Goal: Task Accomplishment & Management: Manage account settings

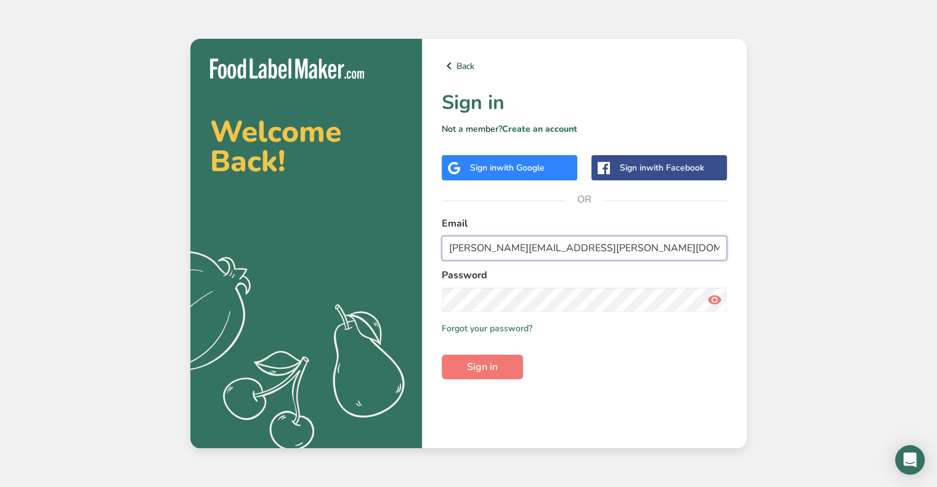
click at [557, 259] on input "[PERSON_NAME][EMAIL_ADDRESS][PERSON_NAME][DOMAIN_NAME]" at bounding box center [584, 248] width 285 height 25
paste input "clover@migration-test"
type input "[EMAIL_ADDRESS][DOMAIN_NAME]"
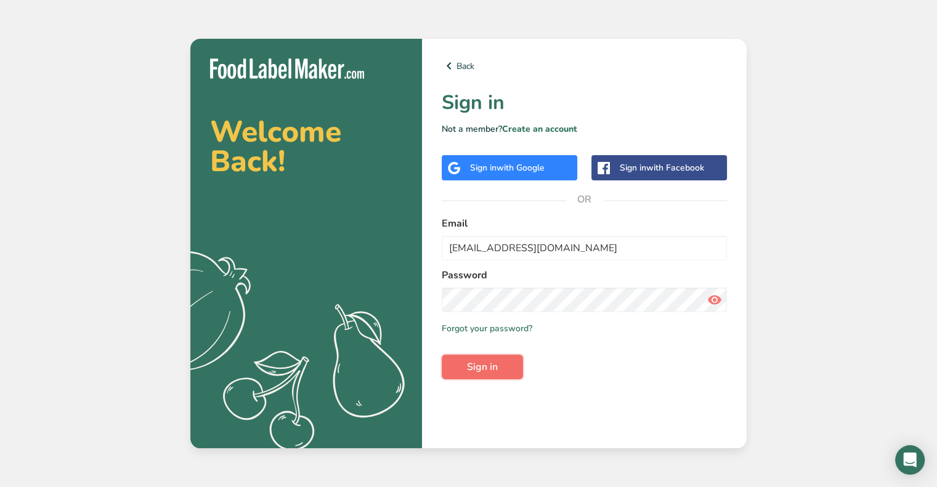
click at [456, 369] on button "Sign in" at bounding box center [482, 367] width 81 height 25
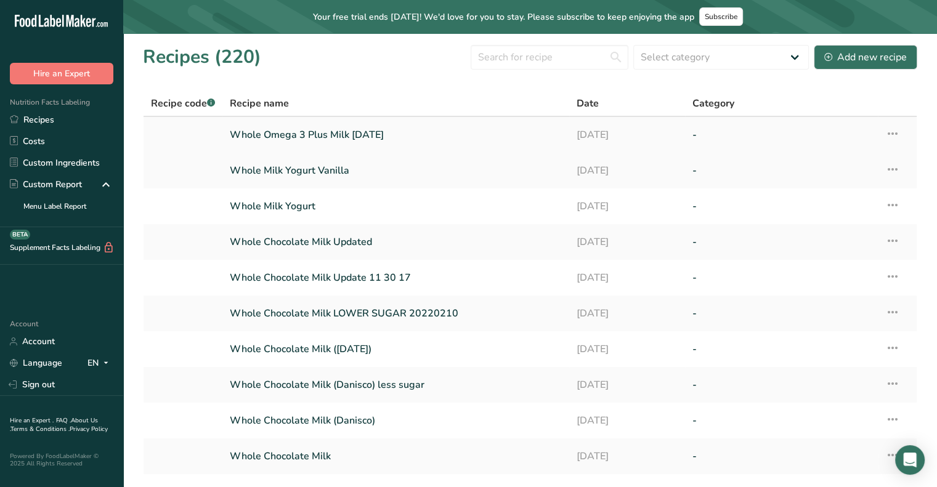
click at [609, 126] on link "[DATE]" at bounding box center [626, 135] width 101 height 26
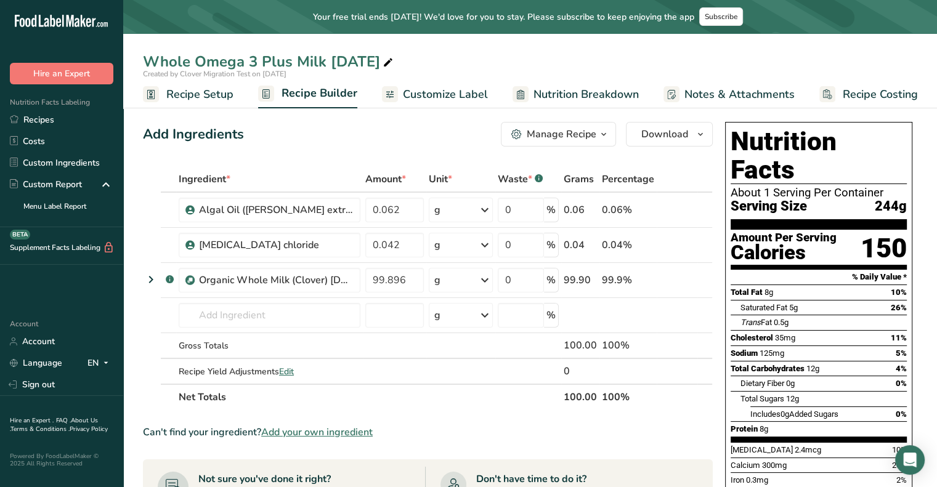
click at [409, 97] on span "Customize Label" at bounding box center [445, 94] width 85 height 17
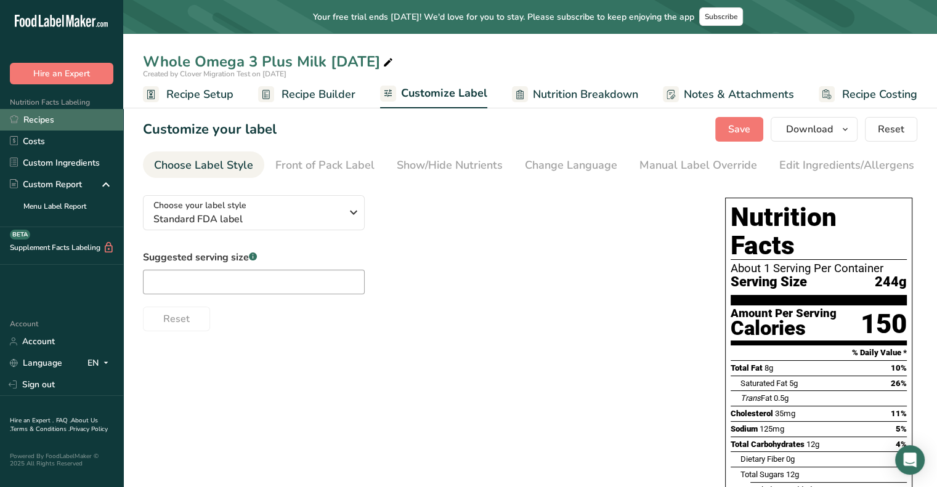
click at [48, 121] on link "Recipes" at bounding box center [61, 120] width 123 height 22
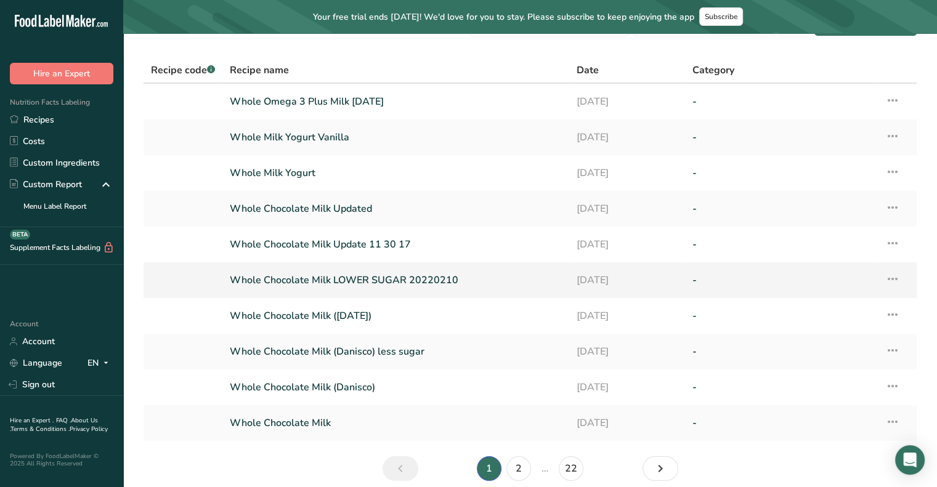
scroll to position [38, 0]
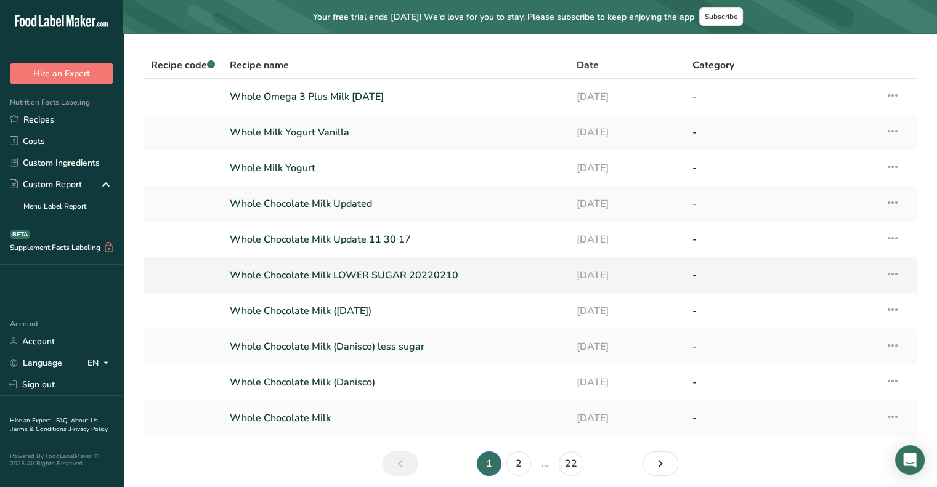
click at [485, 283] on link "Whole Chocolate Milk LOWER SUGAR 20220210" at bounding box center [396, 275] width 332 height 26
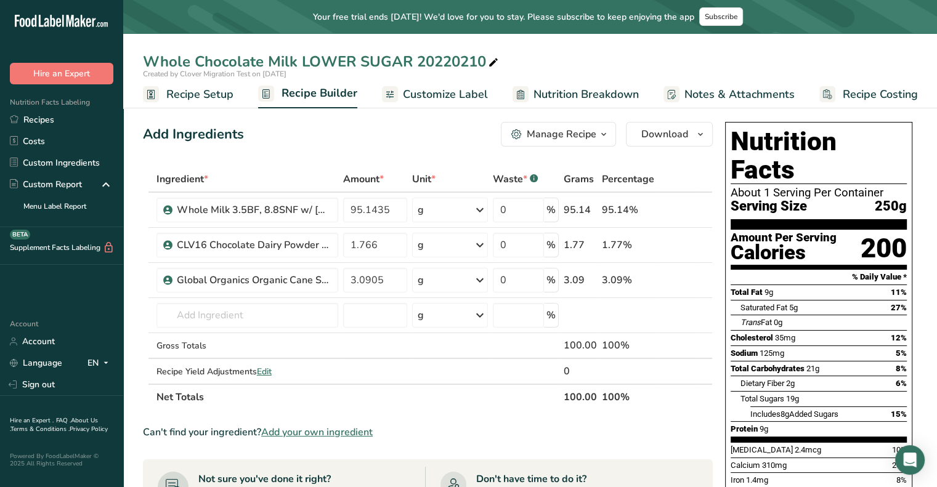
click at [684, 97] on span "Notes & Attachments" at bounding box center [739, 94] width 110 height 17
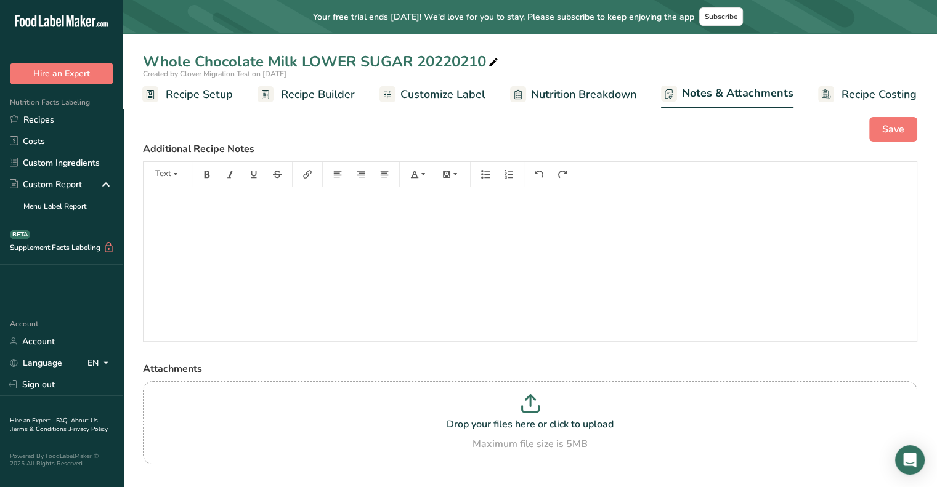
click at [204, 91] on span "Recipe Setup" at bounding box center [199, 94] width 67 height 17
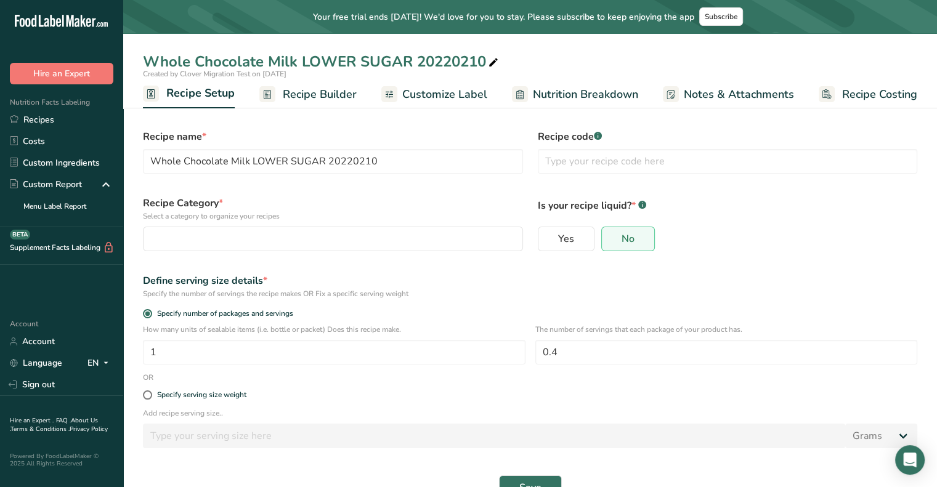
click at [298, 99] on span "Recipe Builder" at bounding box center [320, 94] width 74 height 17
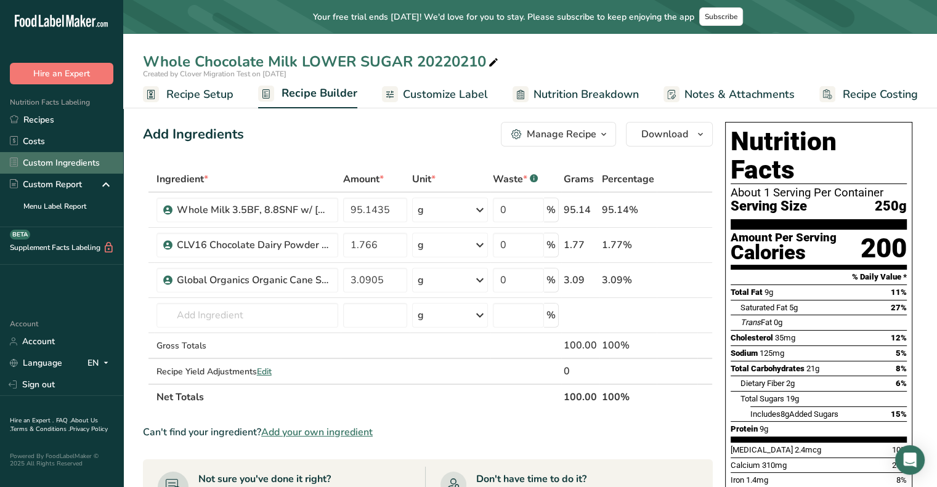
click at [91, 164] on link "Custom Ingredients" at bounding box center [61, 163] width 123 height 22
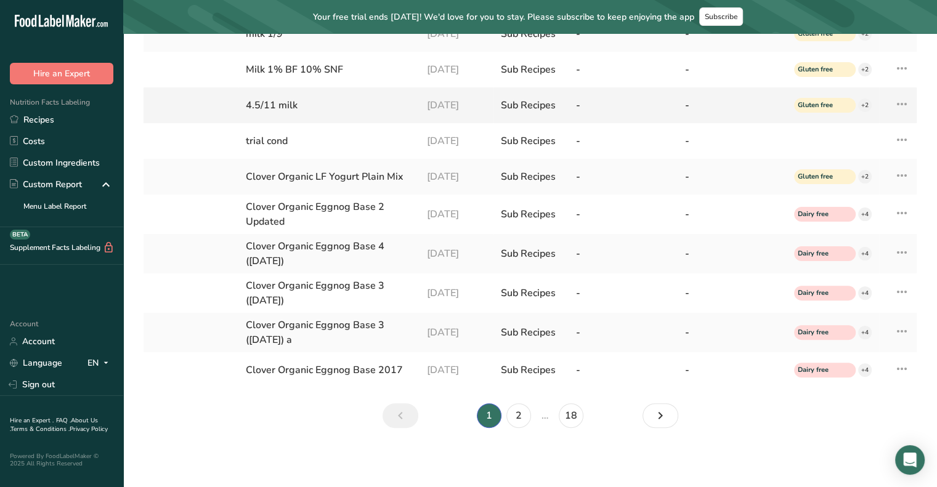
scroll to position [313, 0]
click at [571, 413] on link "18" at bounding box center [571, 415] width 25 height 25
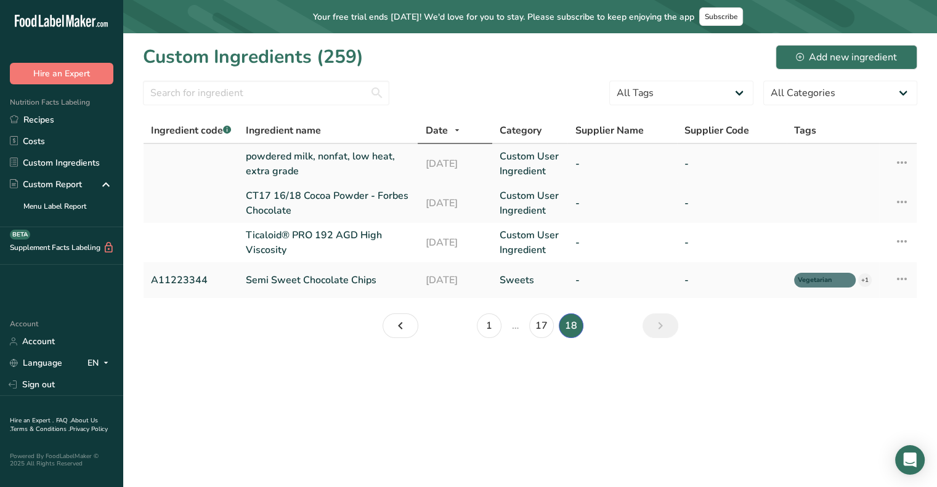
click at [289, 158] on link "powdered milk, nonfat, low heat, extra grade" at bounding box center [328, 164] width 164 height 30
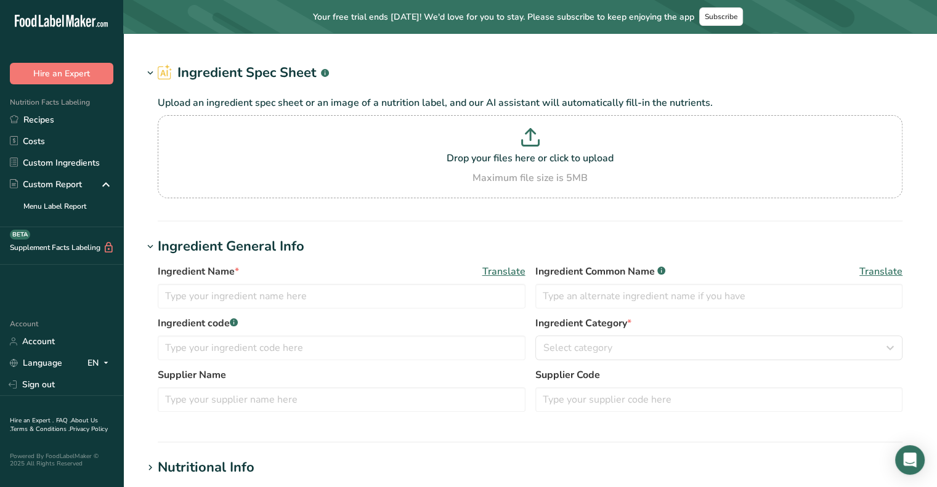
type input "powdered milk, nonfat, low heat, extra grade"
type input "Organic Nonfat Milk"
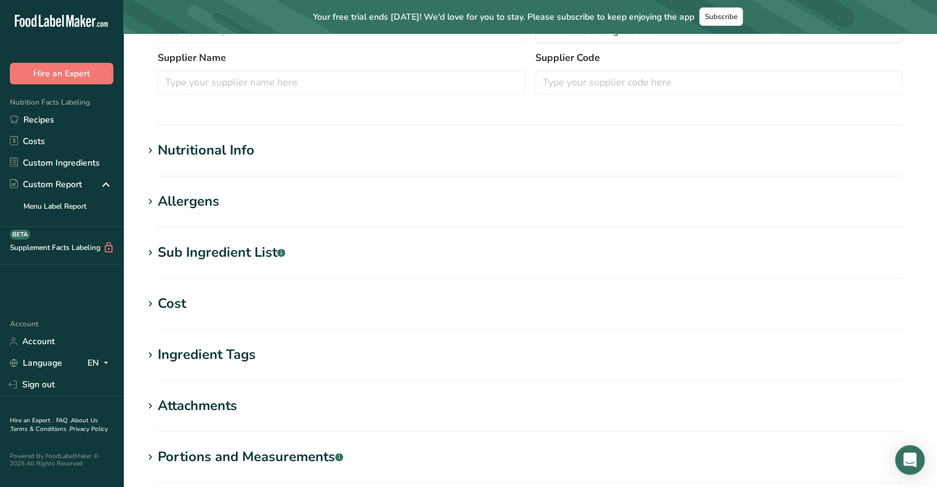
scroll to position [345, 0]
click at [234, 354] on div "Ingredient Tags" at bounding box center [207, 355] width 98 height 20
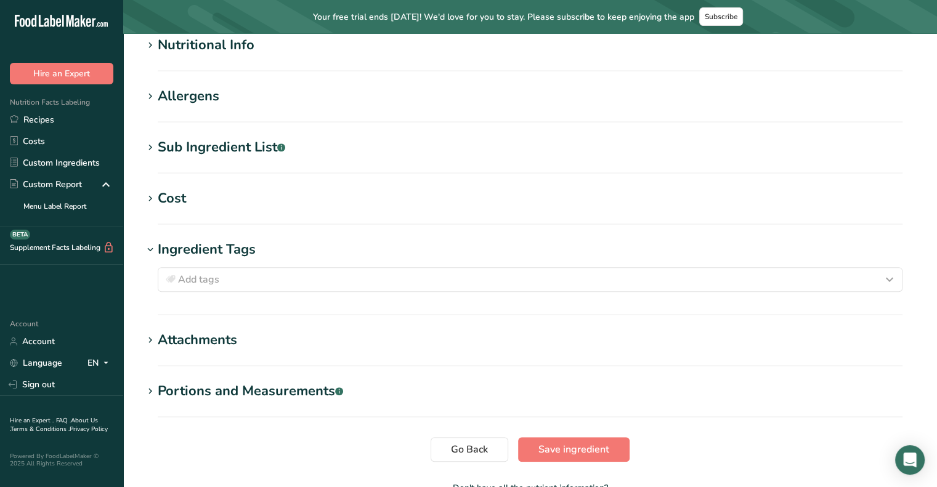
scroll to position [482, 0]
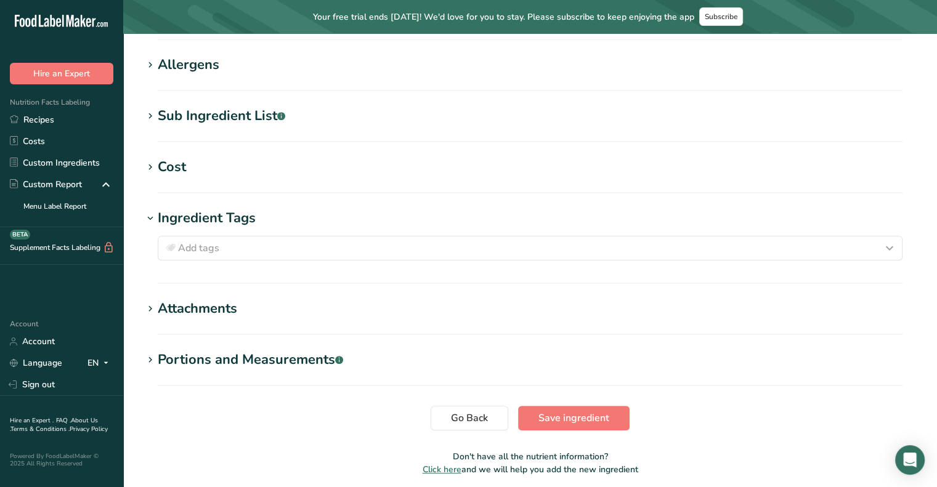
click at [224, 320] on section "Attachments Drop your files here or click to upload Maximum file size is 5MB" at bounding box center [530, 317] width 774 height 36
click at [223, 315] on div "Attachments" at bounding box center [197, 309] width 79 height 20
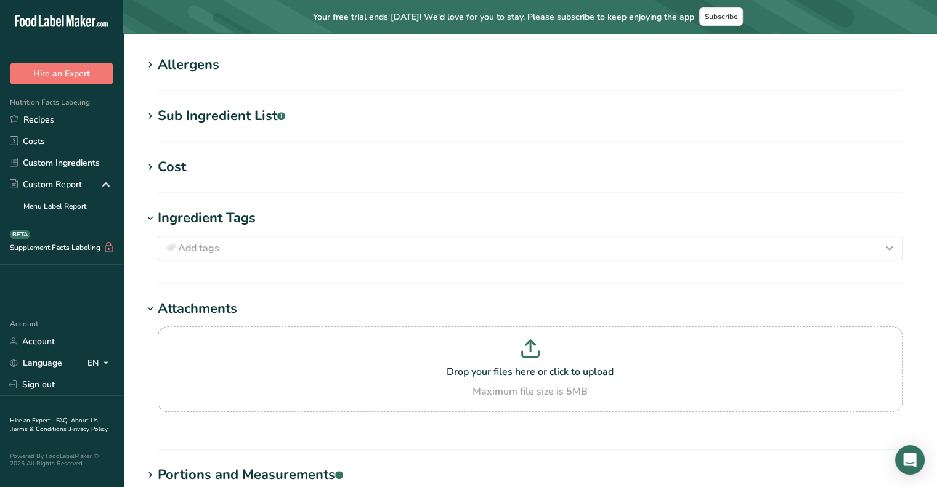
scroll to position [644, 0]
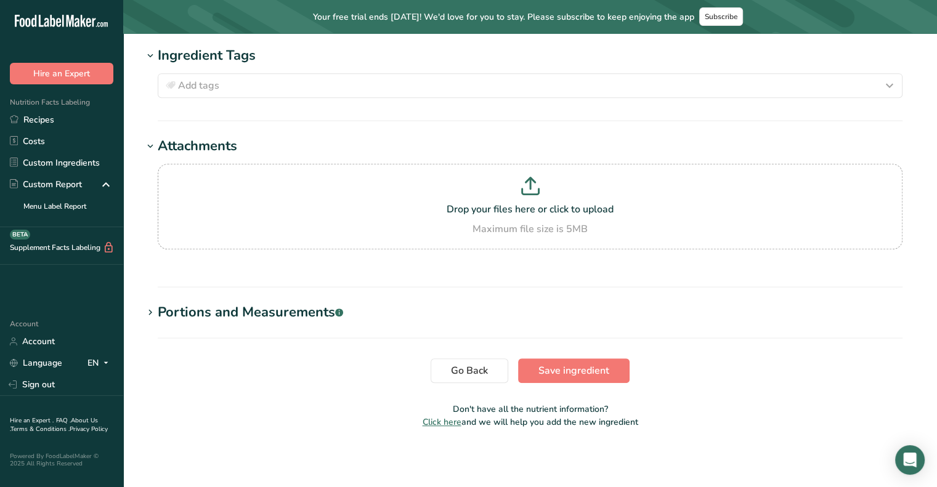
click at [223, 315] on div "Portions and Measurements .a-a{fill:#347362;}.b-a{fill:#fff;}" at bounding box center [250, 312] width 185 height 20
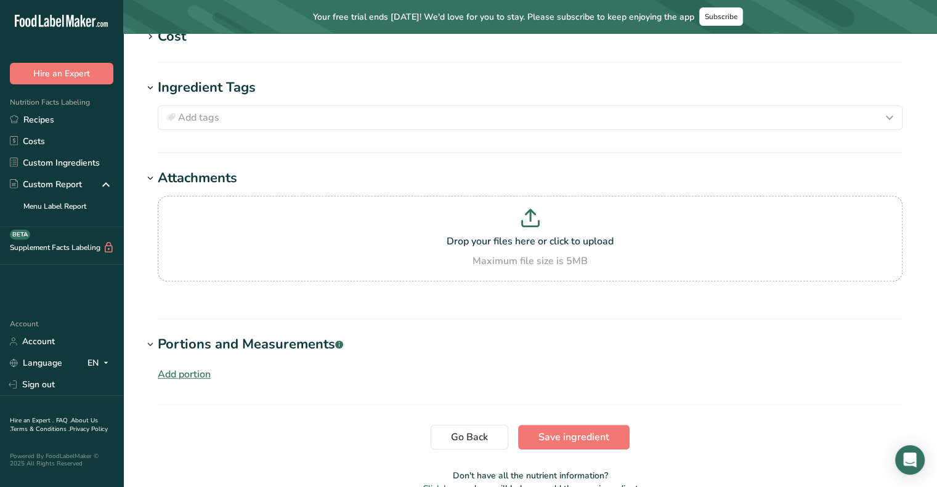
scroll to position [611, 0]
click at [213, 344] on div "Portions and Measurements .a-a{fill:#347362;}.b-a{fill:#fff;}" at bounding box center [250, 345] width 185 height 20
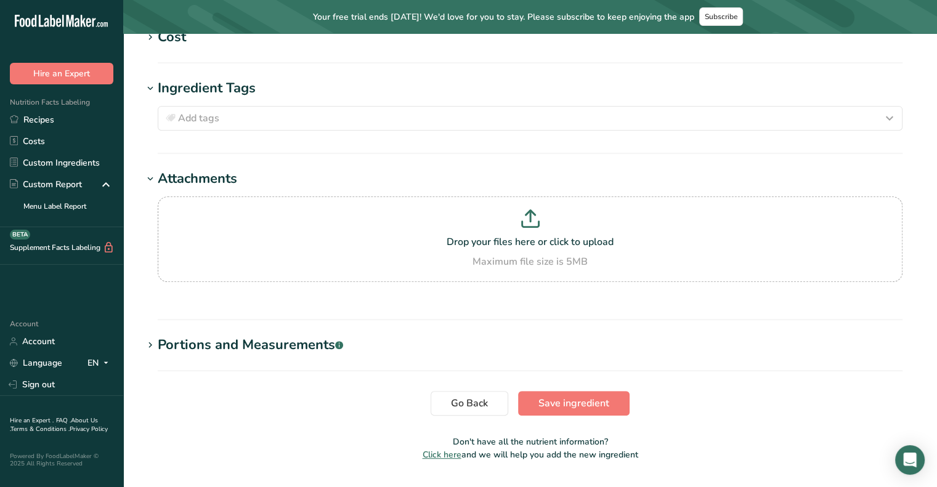
click at [182, 182] on div "Attachments" at bounding box center [197, 179] width 79 height 20
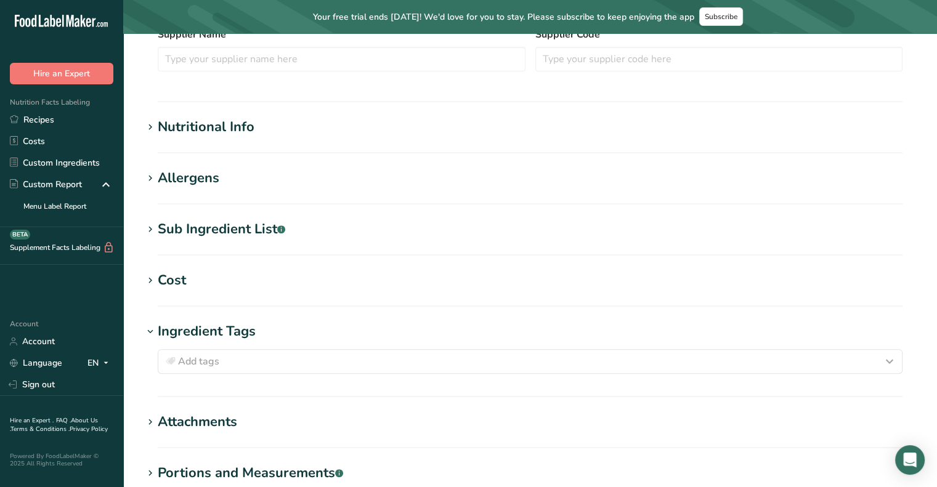
scroll to position [352, 0]
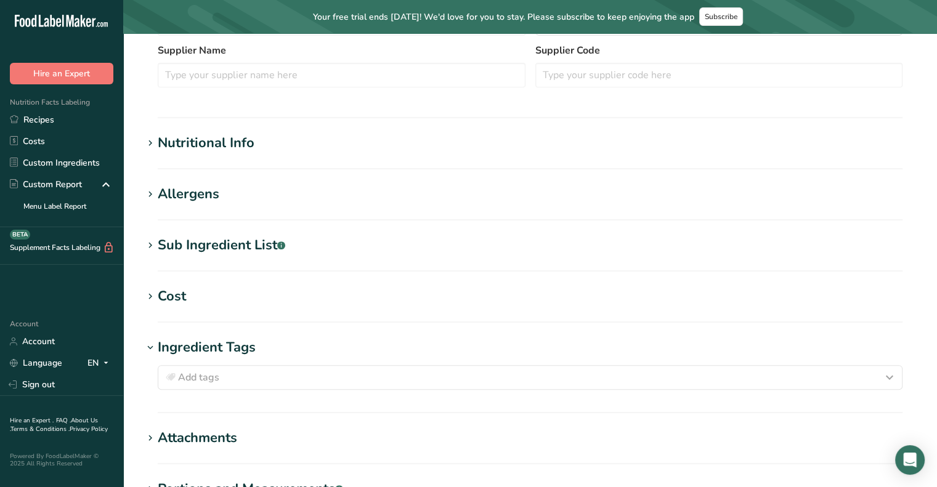
click at [149, 349] on icon at bounding box center [150, 347] width 11 height 17
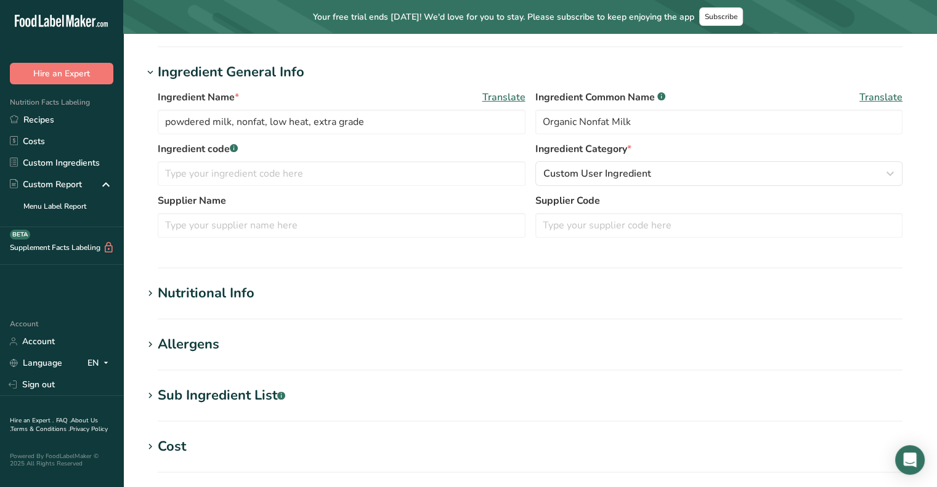
scroll to position [200, 0]
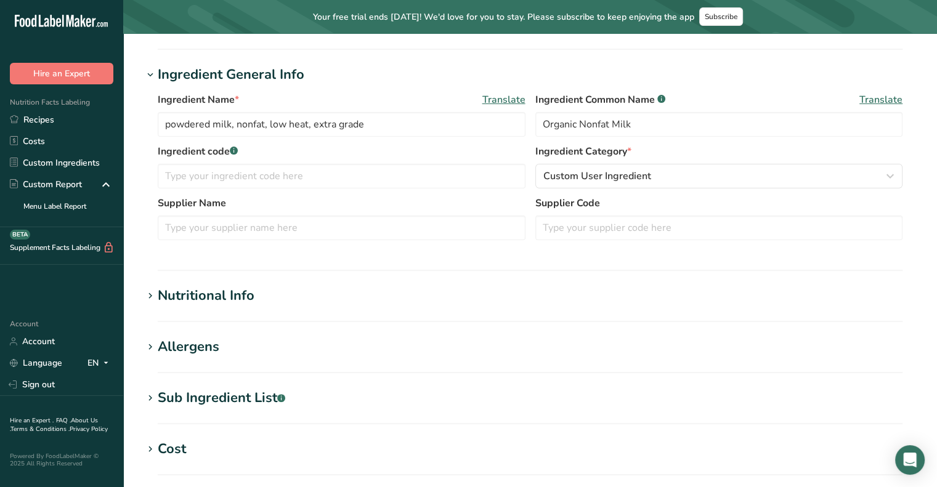
click at [155, 296] on icon at bounding box center [150, 296] width 11 height 17
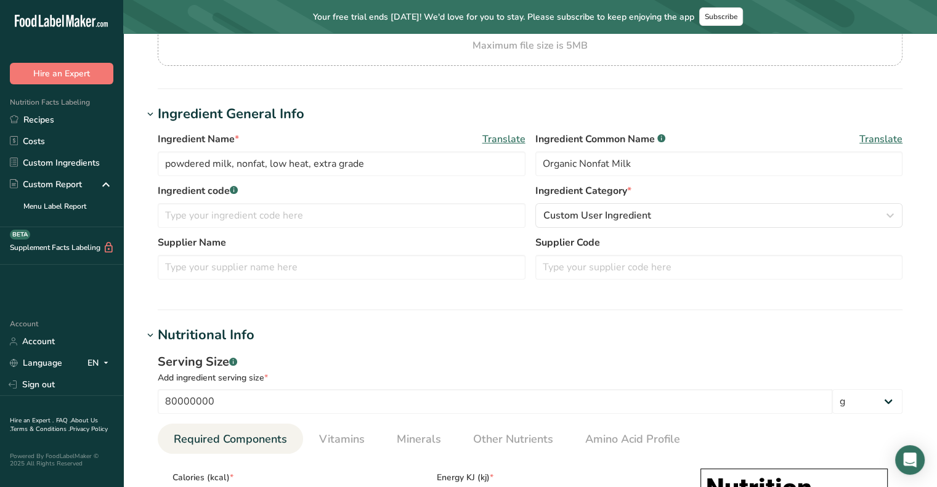
scroll to position [0, 0]
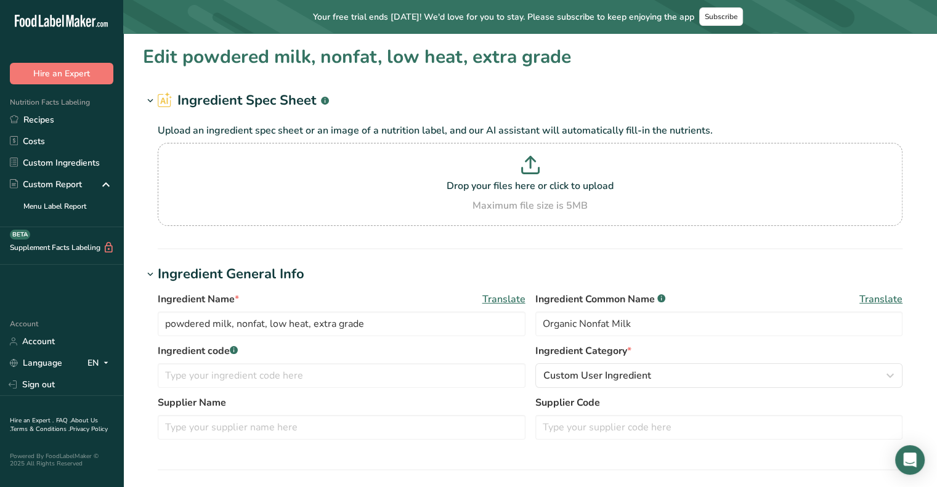
click at [152, 103] on icon at bounding box center [150, 100] width 11 height 17
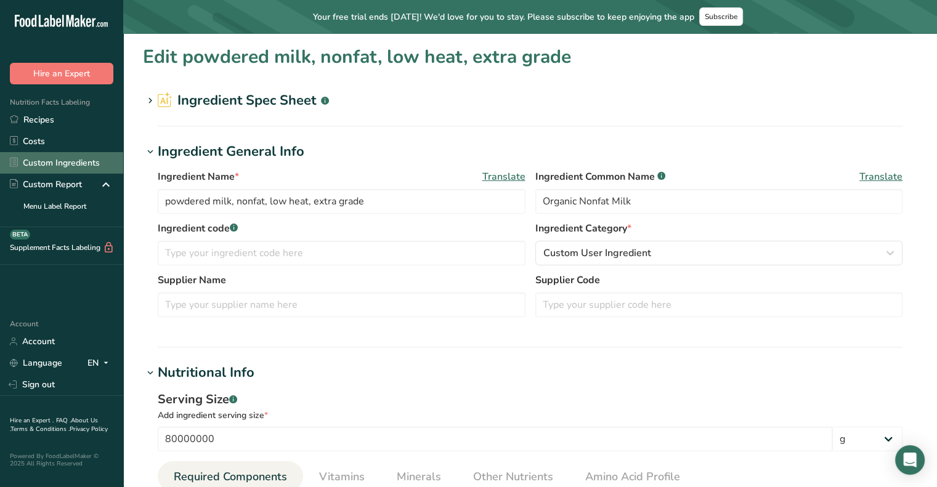
click at [39, 165] on link "Custom Ingredients" at bounding box center [61, 163] width 123 height 22
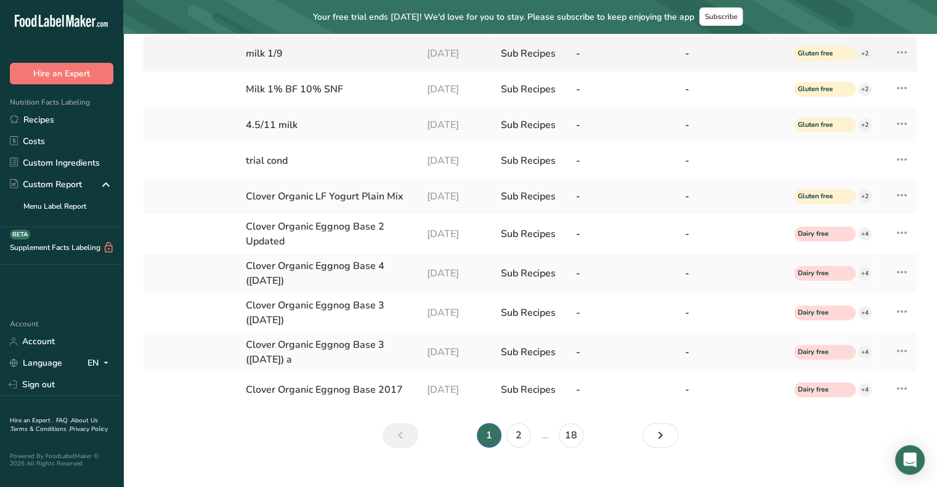
scroll to position [313, 0]
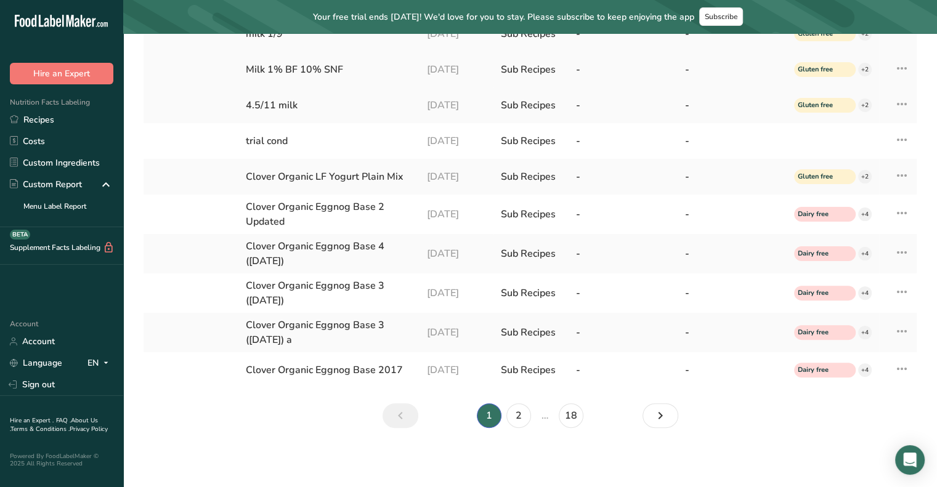
click at [333, 69] on div "Milk 1% BF 10% SNF" at bounding box center [329, 69] width 166 height 15
click at [257, 70] on div "Milk 1% BF 10% SNF" at bounding box center [329, 69] width 166 height 15
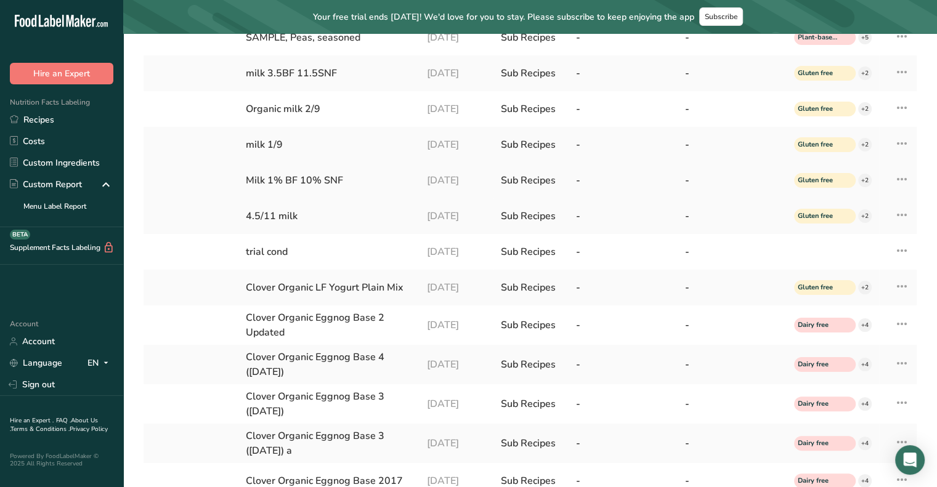
scroll to position [197, 0]
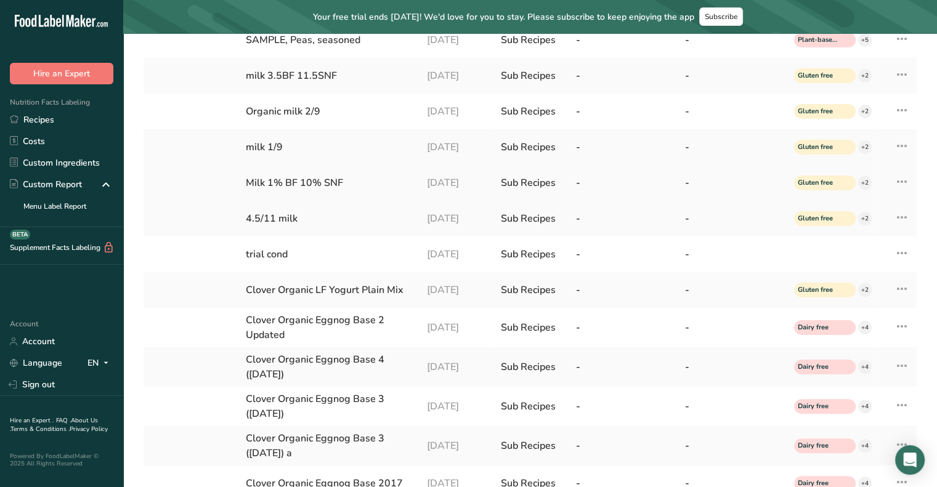
click at [284, 188] on div "Milk 1% BF 10% SNF" at bounding box center [329, 183] width 166 height 15
click at [410, 198] on td "Milk 1% BF 10% SNF" at bounding box center [328, 183] width 181 height 36
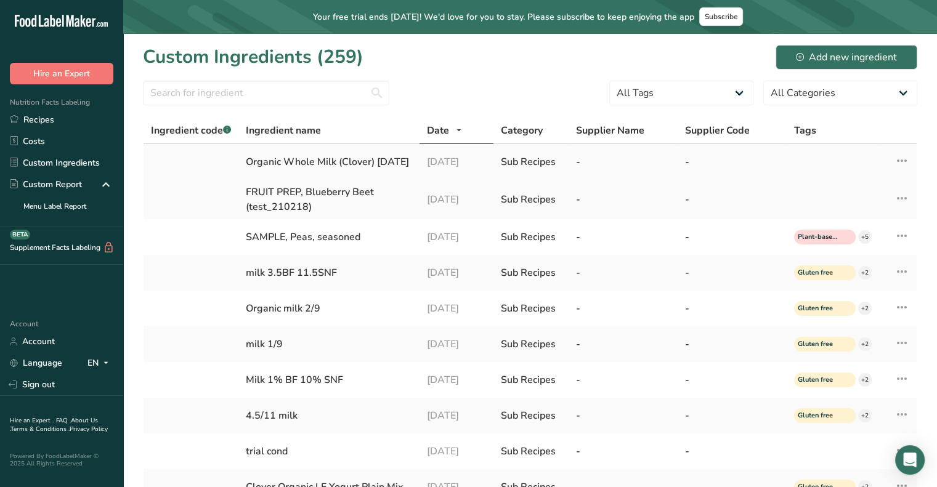
click at [315, 159] on div "Organic Whole Milk (Clover) [DATE]" at bounding box center [329, 162] width 166 height 15
click at [377, 163] on div "Organic Whole Milk (Clover) [DATE]" at bounding box center [329, 162] width 166 height 15
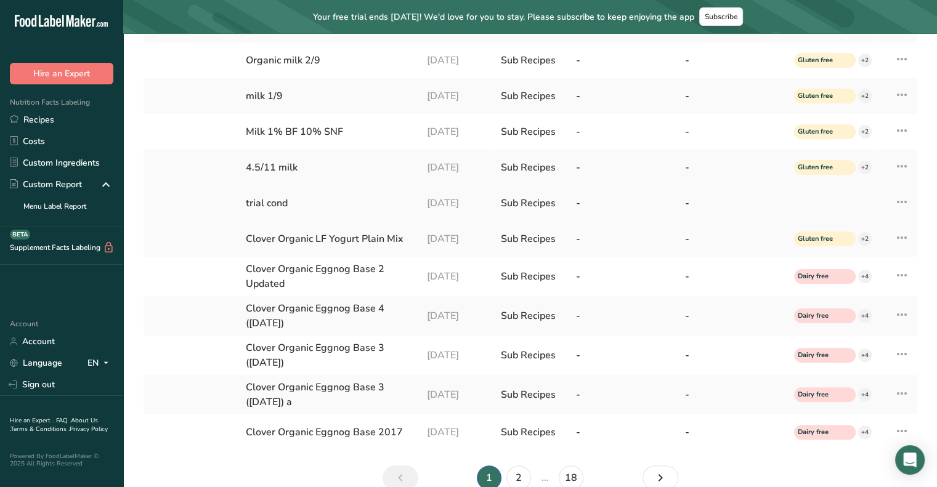
scroll to position [248, 0]
click at [898, 240] on icon at bounding box center [901, 238] width 15 height 22
click at [383, 241] on div "Clover Organic LF Yogurt Plain Mix" at bounding box center [329, 239] width 166 height 15
click at [529, 244] on div "Sub Recipes" at bounding box center [531, 239] width 60 height 15
click at [158, 246] on td at bounding box center [190, 240] width 95 height 36
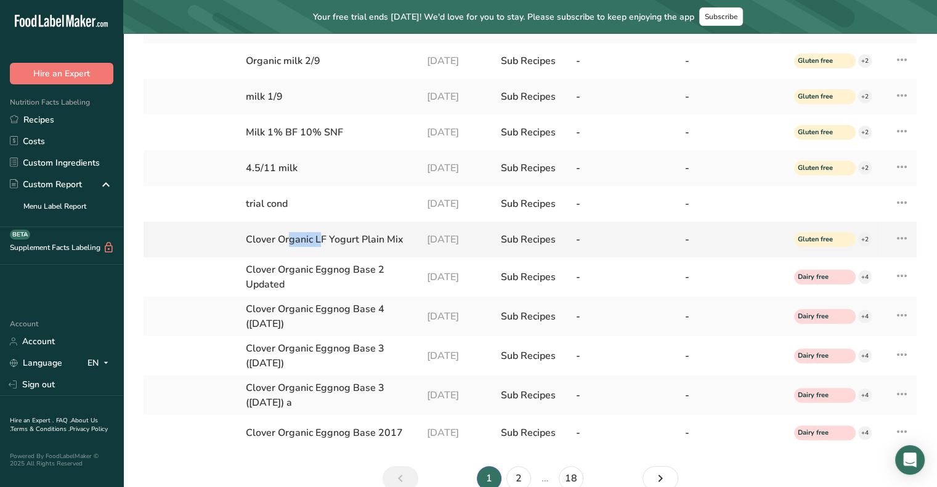
click at [158, 246] on td at bounding box center [190, 240] width 95 height 36
click at [541, 238] on div "Sub Recipes" at bounding box center [531, 239] width 60 height 15
click at [693, 242] on div "-" at bounding box center [732, 239] width 94 height 15
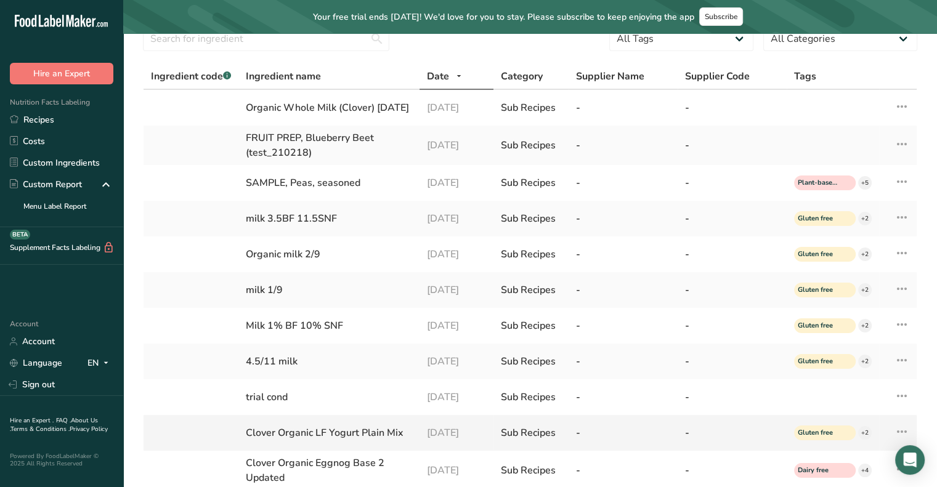
scroll to position [0, 0]
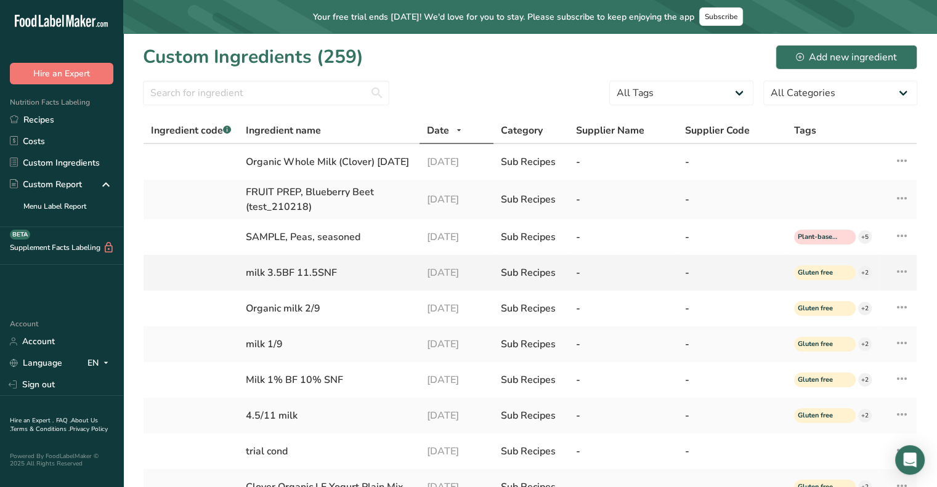
click at [281, 275] on div "milk 3.5BF 11.5SNF" at bounding box center [329, 272] width 166 height 15
click at [904, 275] on icon at bounding box center [901, 271] width 15 height 22
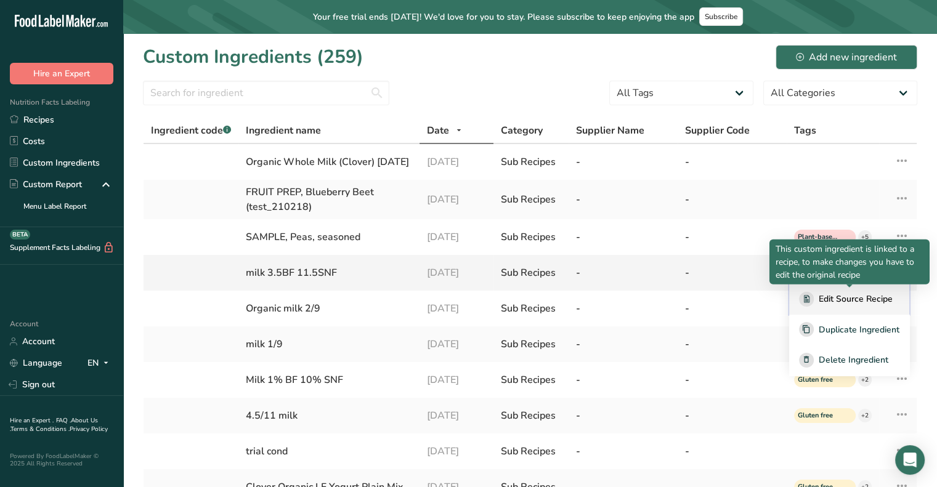
click at [870, 298] on span "Edit Source Recipe" at bounding box center [855, 299] width 74 height 13
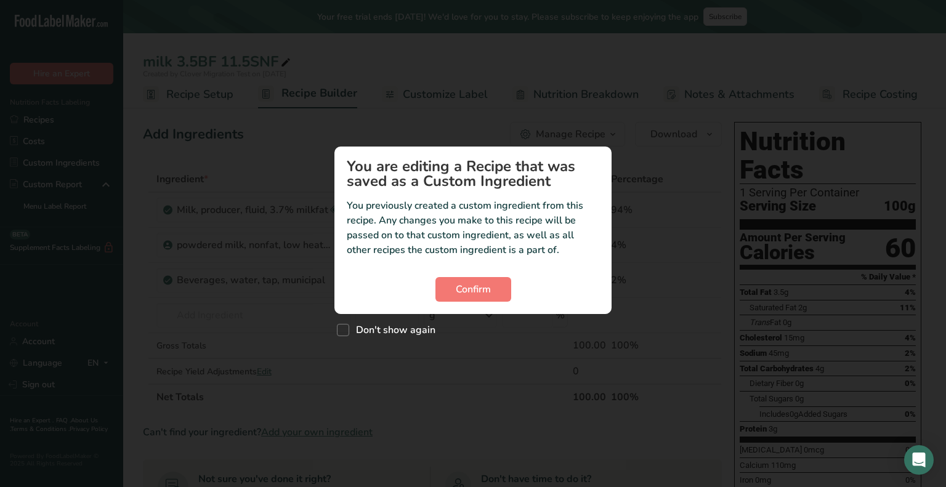
click at [401, 322] on div "Don't show again" at bounding box center [472, 327] width 277 height 26
click at [443, 293] on button "Confirm" at bounding box center [473, 289] width 76 height 25
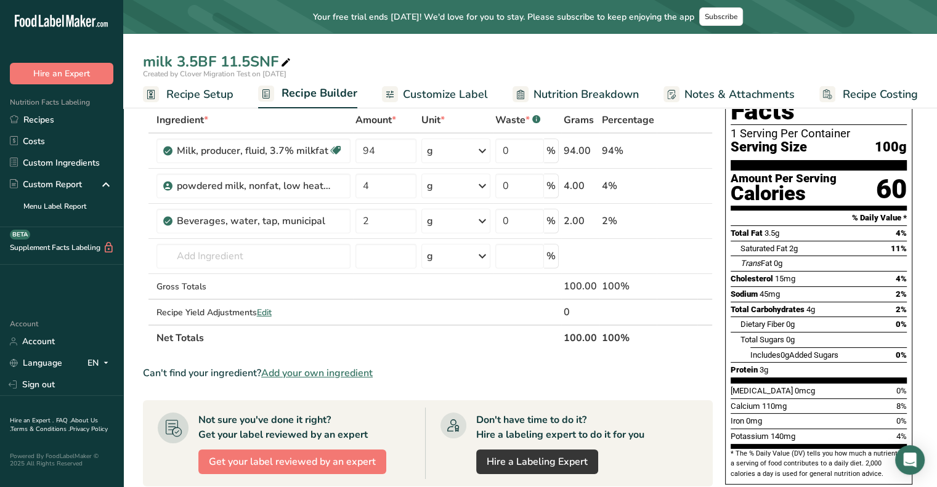
scroll to position [57, 0]
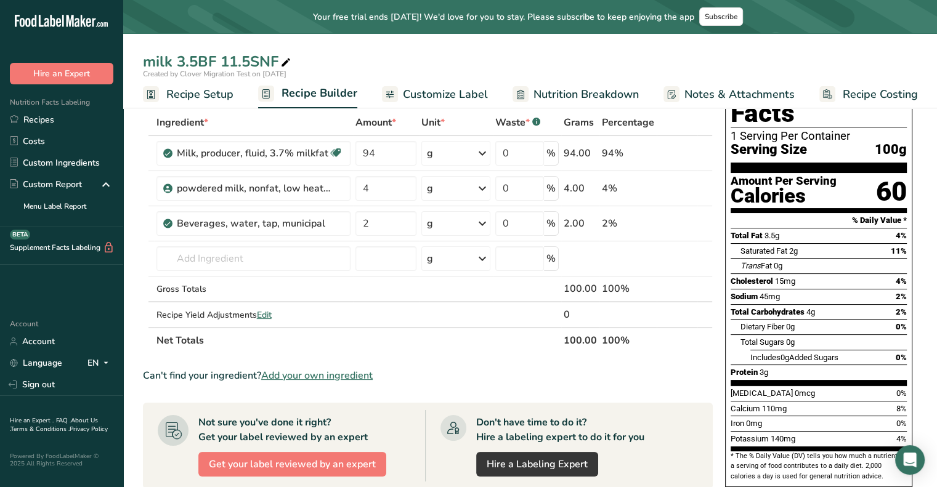
click at [427, 385] on section "Ingredient * Amount * Unit * Waste * .a-a{fill:#347362;}.b-a{fill:#fff;} Grams …" at bounding box center [428, 434] width 570 height 649
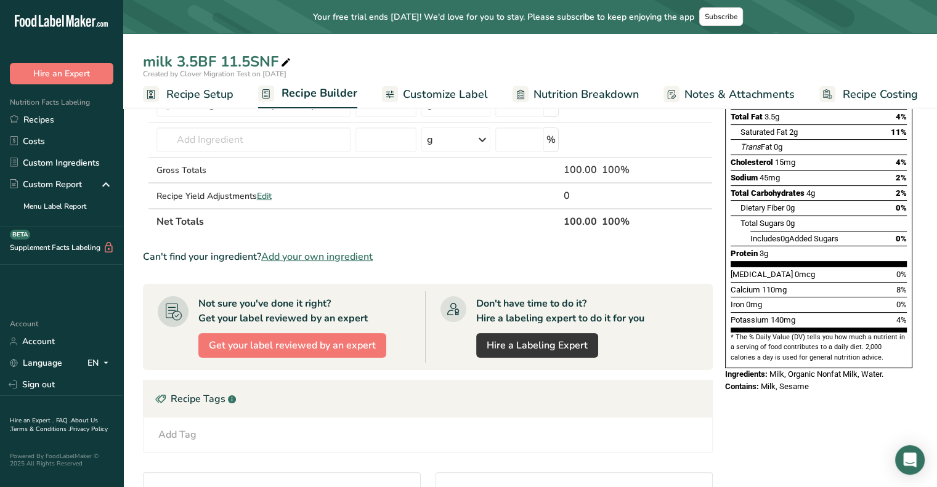
scroll to position [0, 0]
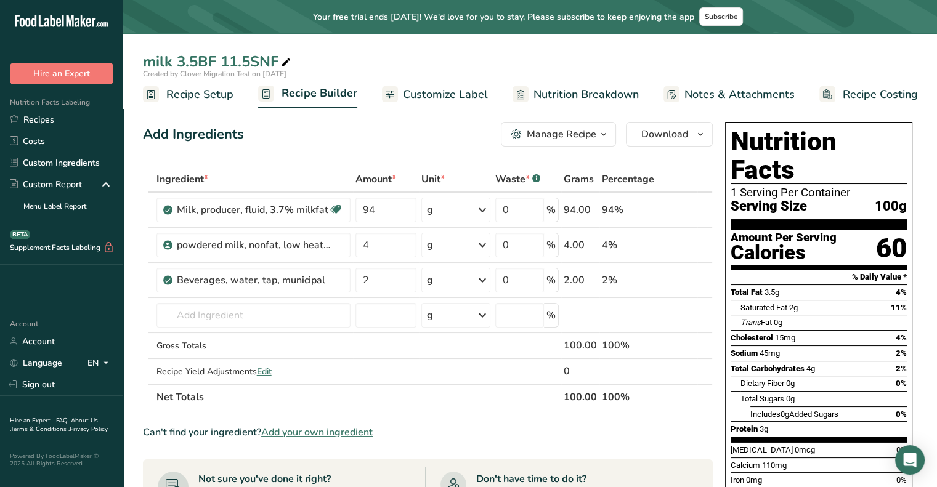
click at [172, 102] on link "Recipe Setup" at bounding box center [188, 95] width 91 height 28
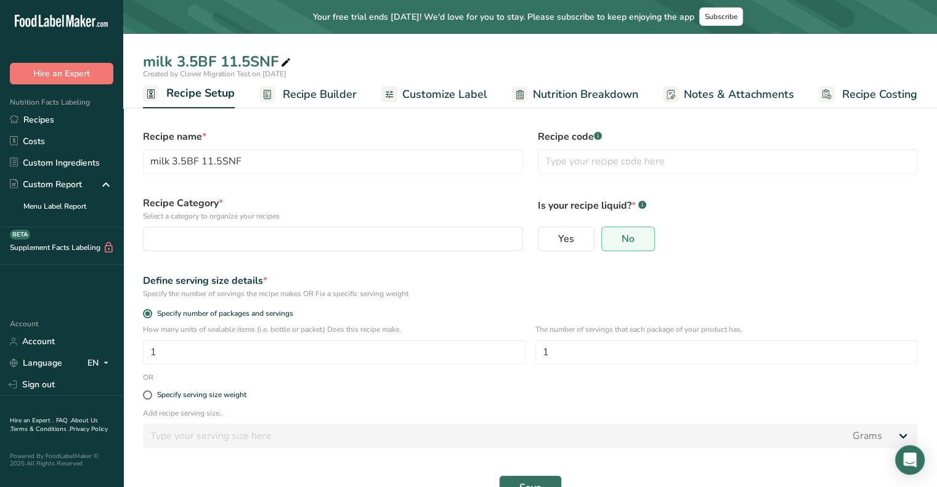
scroll to position [33, 0]
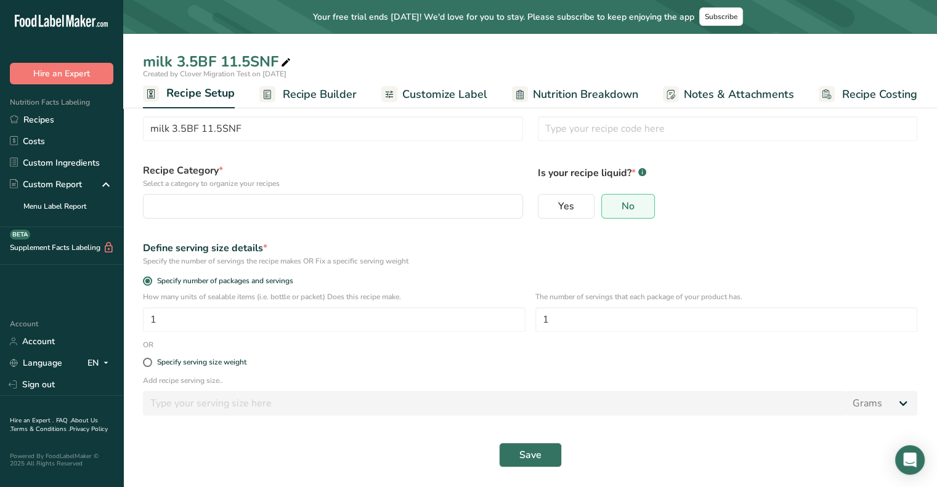
click at [443, 89] on span "Customize Label" at bounding box center [444, 94] width 85 height 17
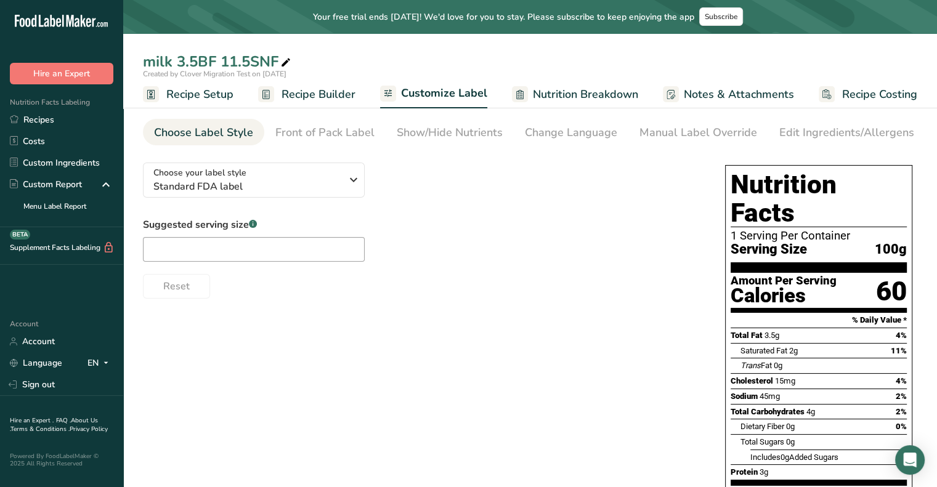
click at [539, 90] on span "Nutrition Breakdown" at bounding box center [585, 94] width 105 height 17
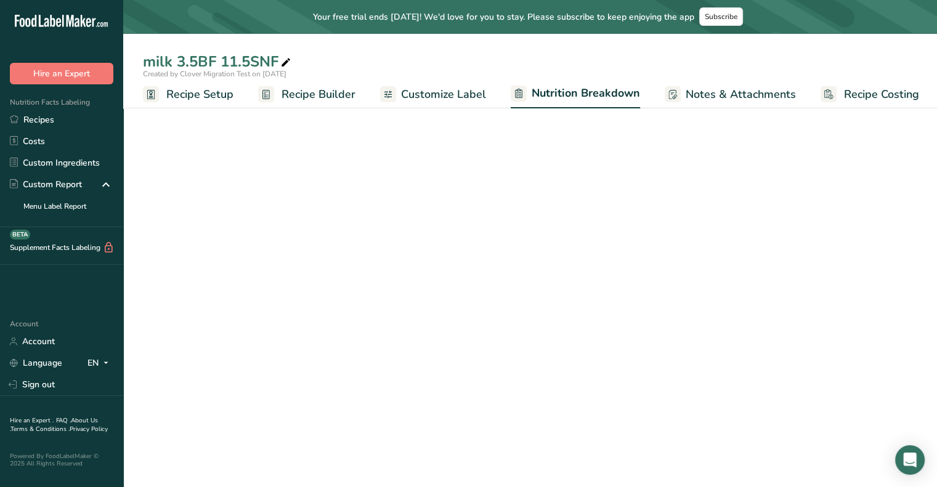
scroll to position [0, 1]
select select "Calories"
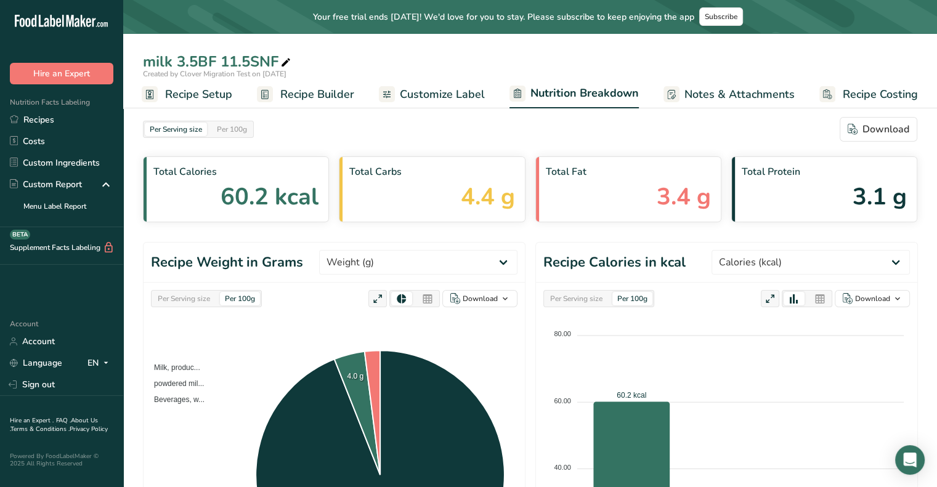
scroll to position [0, 0]
click at [719, 83] on link "Notes & Attachments" at bounding box center [728, 95] width 131 height 28
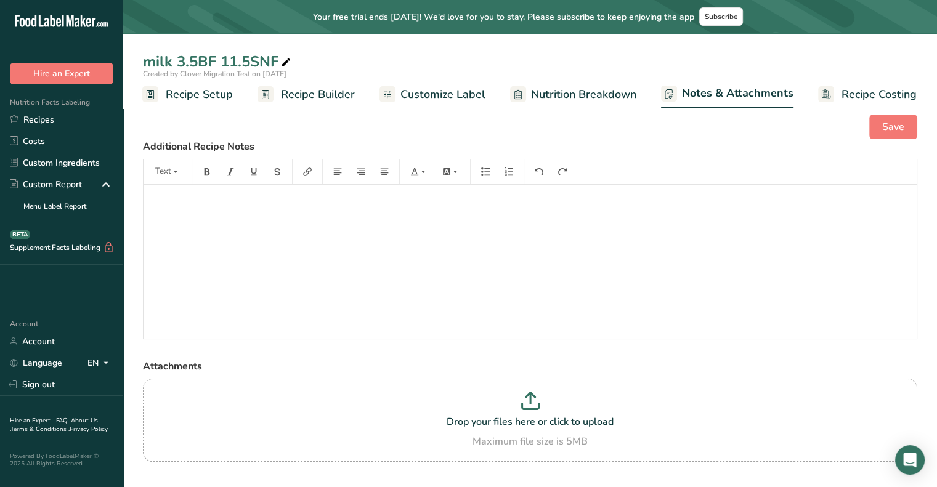
scroll to position [5, 0]
click at [849, 89] on span "Recipe Costing" at bounding box center [878, 94] width 75 height 17
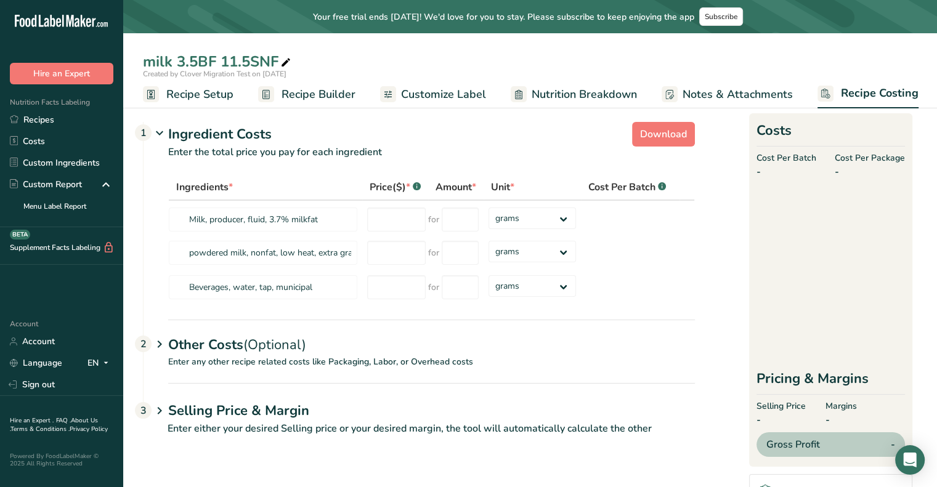
click at [732, 97] on span "Notes & Attachments" at bounding box center [737, 94] width 110 height 17
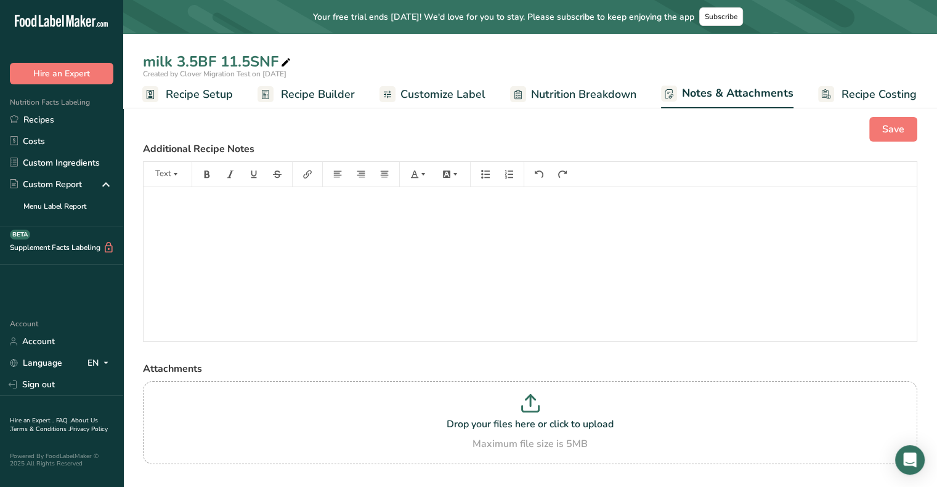
scroll to position [28, 0]
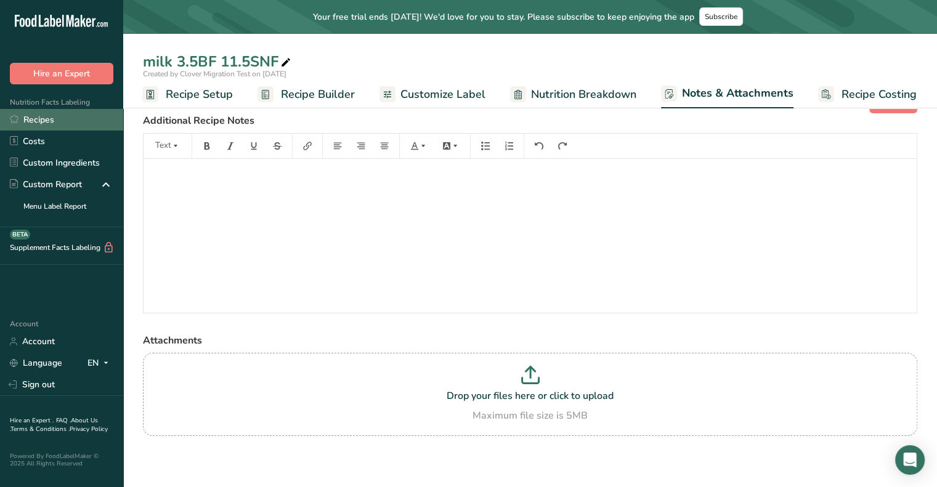
click at [50, 118] on link "Recipes" at bounding box center [61, 120] width 123 height 22
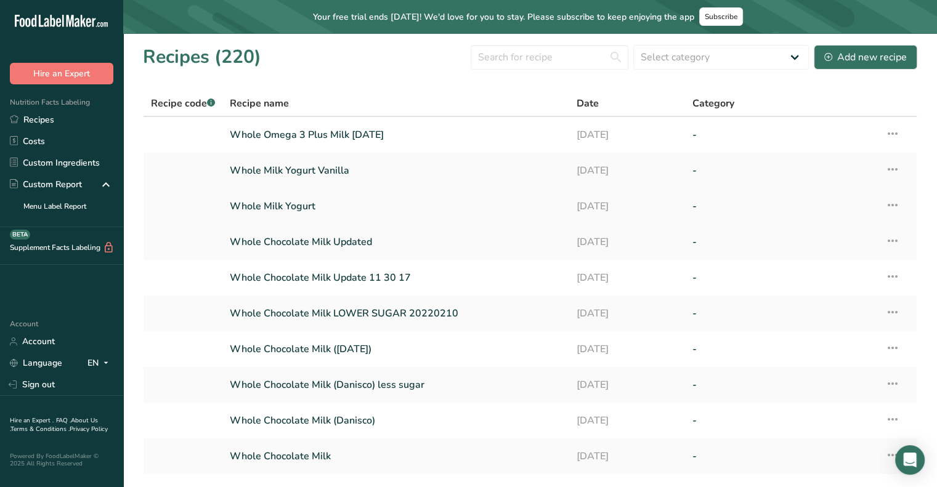
click at [291, 209] on link "Whole Milk Yogurt" at bounding box center [396, 206] width 332 height 26
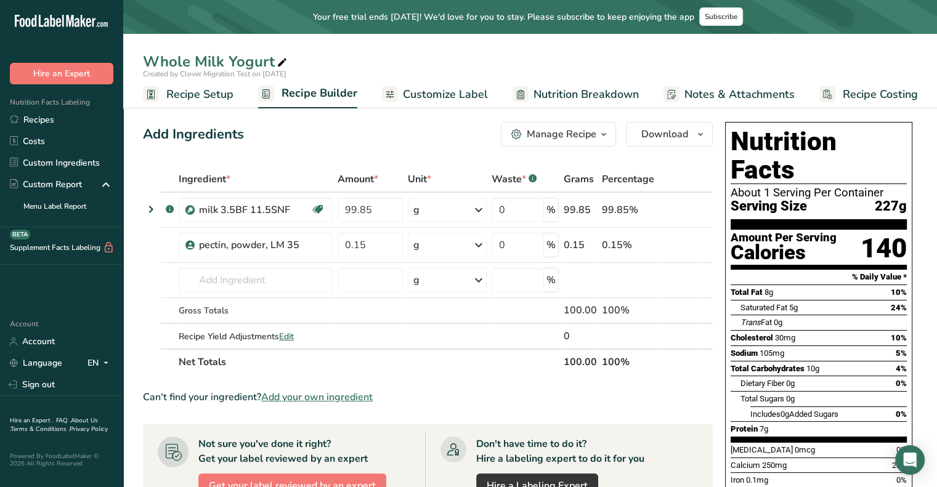
scroll to position [2, 0]
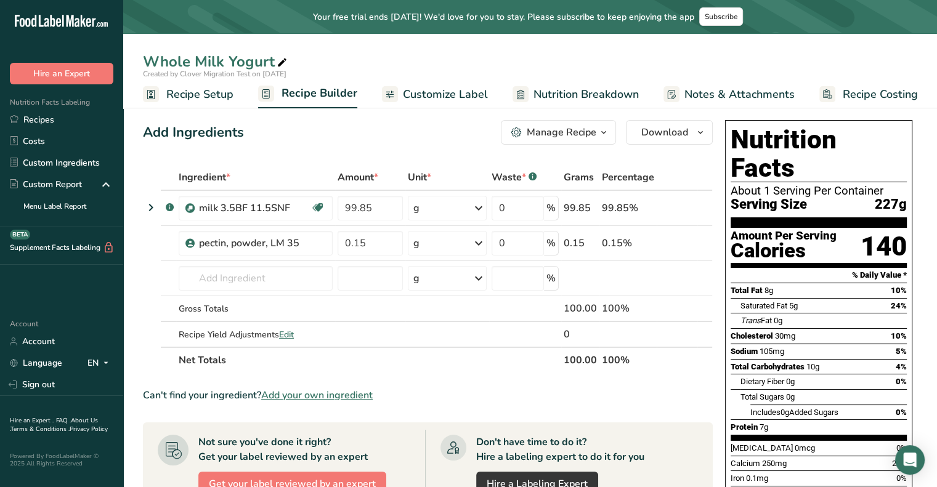
click at [739, 84] on link "Notes & Attachments" at bounding box center [728, 95] width 131 height 28
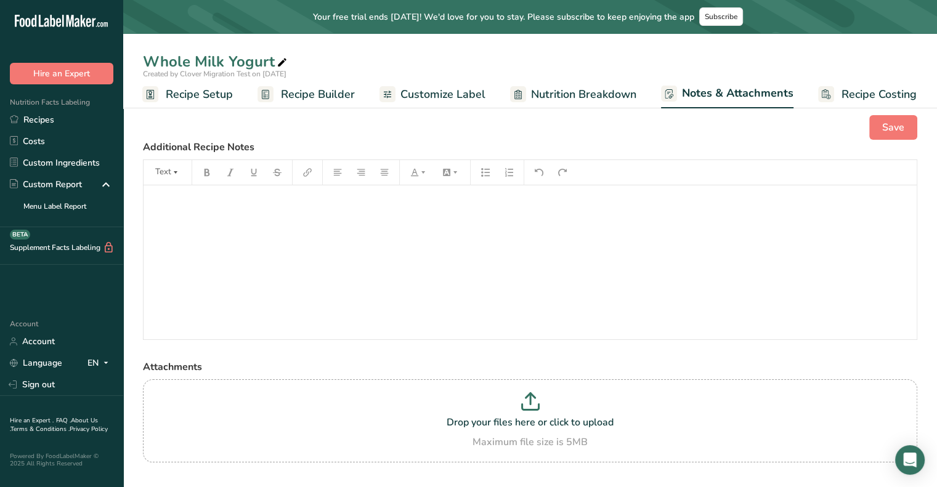
scroll to position [26, 0]
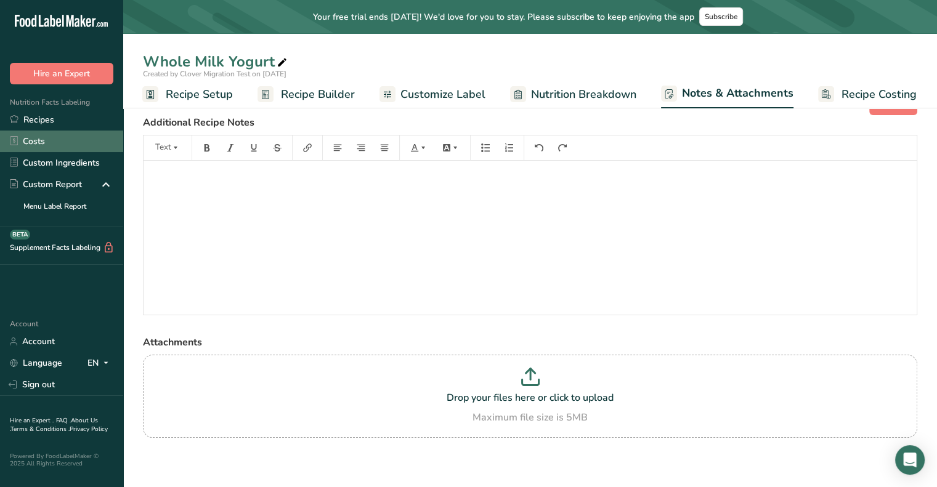
click at [52, 133] on link "Costs" at bounding box center [61, 142] width 123 height 22
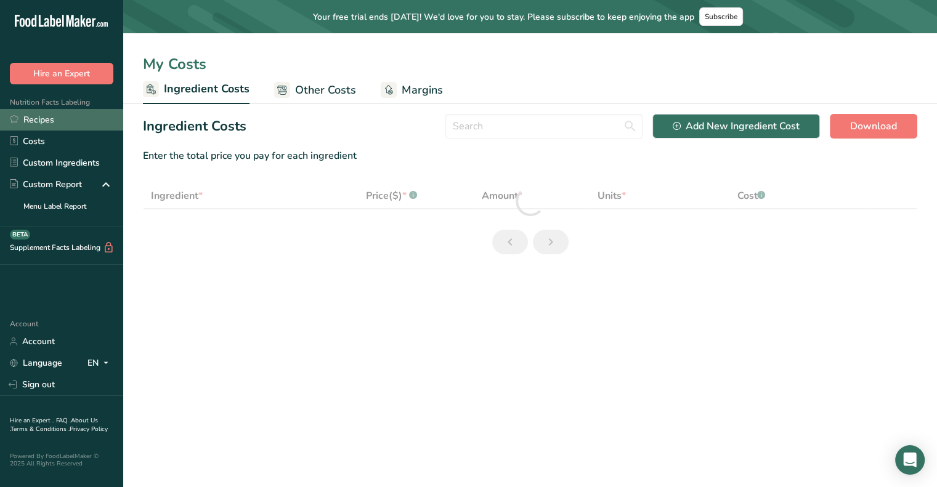
click at [52, 127] on link "Recipes" at bounding box center [61, 120] width 123 height 22
select select "1"
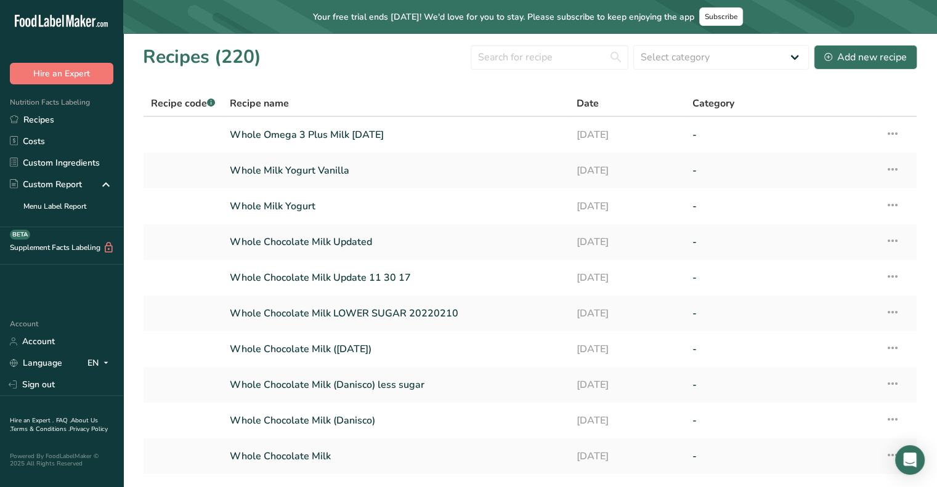
scroll to position [86, 0]
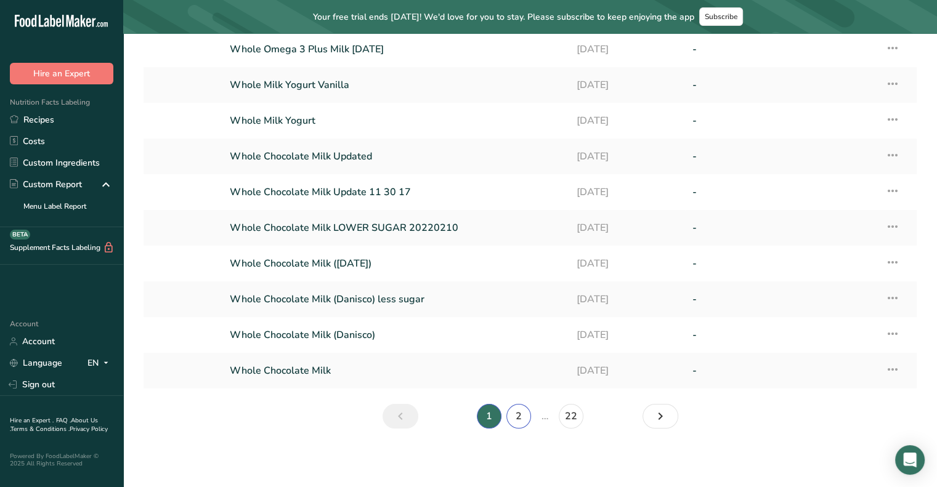
click at [517, 411] on link "2" at bounding box center [518, 416] width 25 height 25
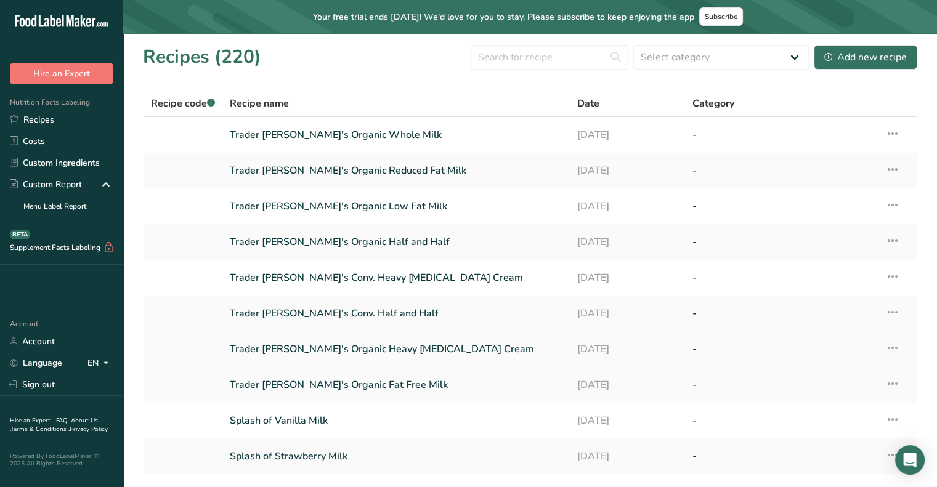
scroll to position [86, 0]
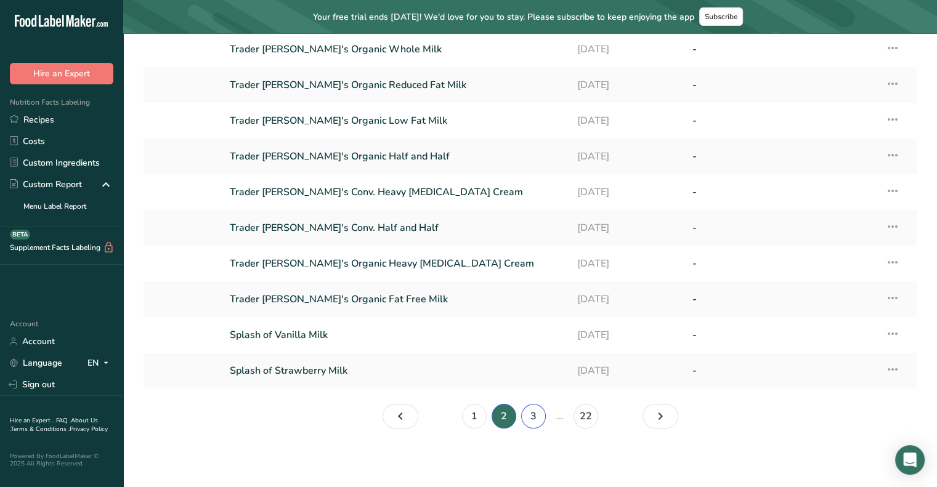
click at [527, 412] on link "3" at bounding box center [533, 416] width 25 height 25
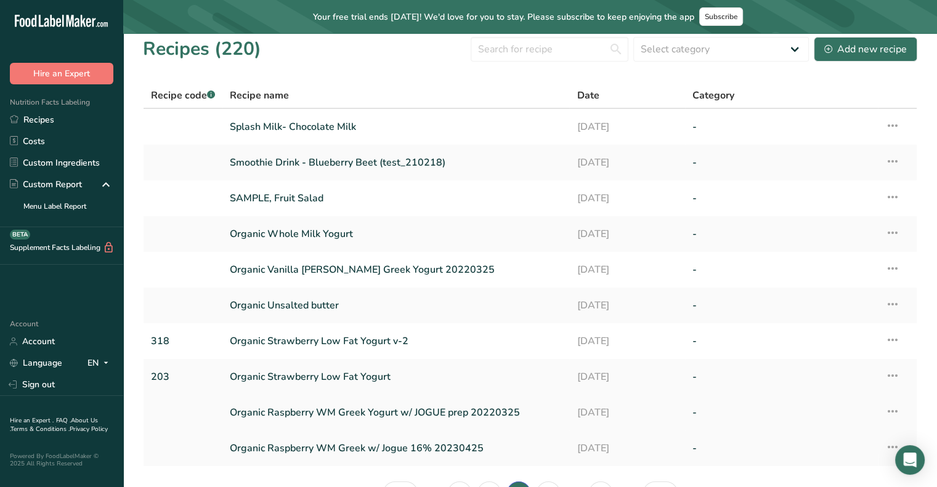
scroll to position [7, 0]
click at [388, 411] on link "Organic Raspberry WM Greek Yogurt w/ JOGUE prep 20220325" at bounding box center [396, 413] width 332 height 26
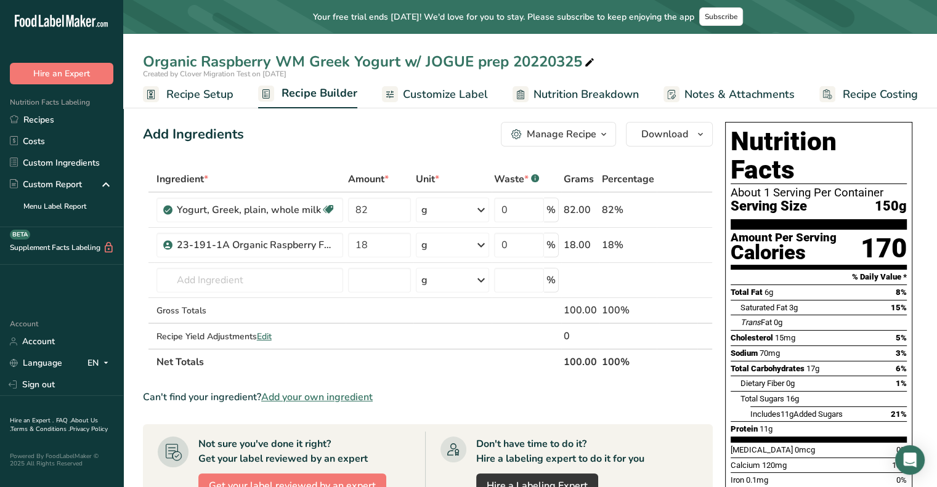
click at [698, 105] on link "Notes & Attachments" at bounding box center [728, 95] width 131 height 28
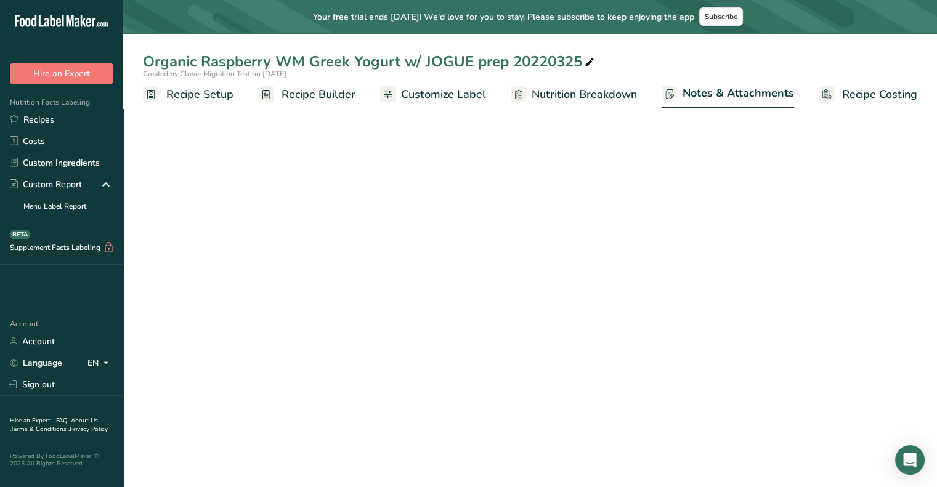
scroll to position [0, 1]
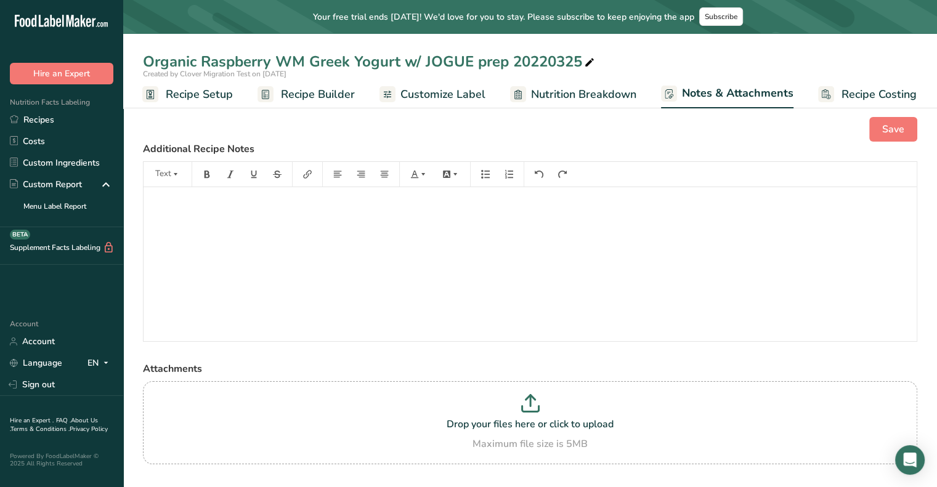
click at [192, 91] on span "Recipe Setup" at bounding box center [199, 94] width 67 height 17
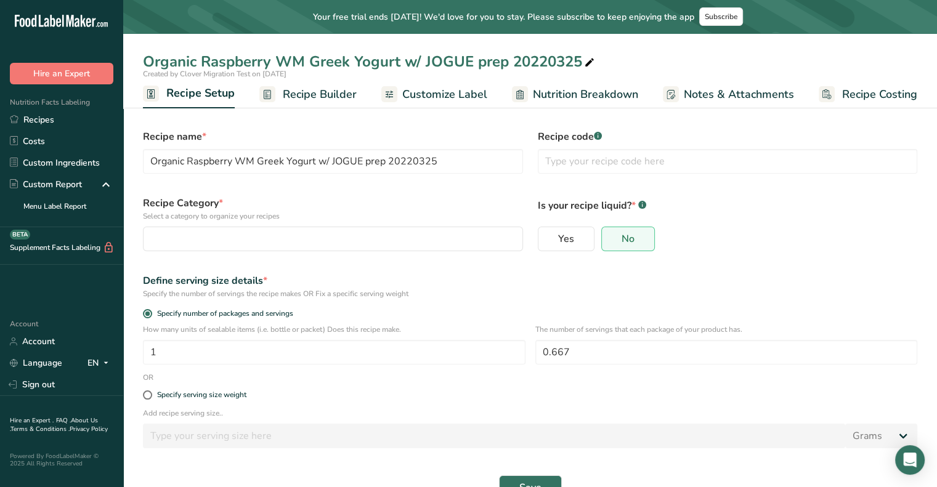
click at [134, 137] on section "Recipe name * Organic Raspberry WM Greek Yogurt w/ JOGUE prep 20220325 Recipe c…" at bounding box center [529, 308] width 813 height 422
click at [301, 88] on span "Recipe Builder" at bounding box center [320, 94] width 74 height 17
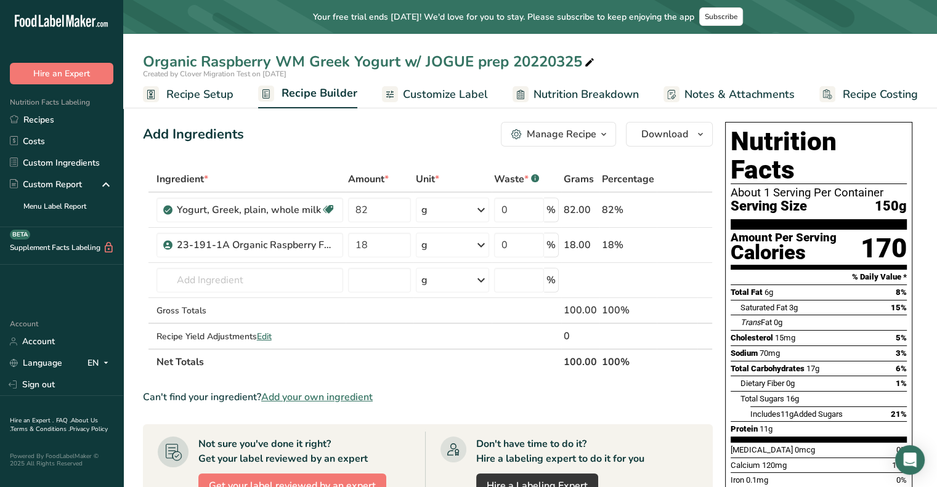
click at [559, 145] on button "Manage Recipe" at bounding box center [558, 134] width 115 height 25
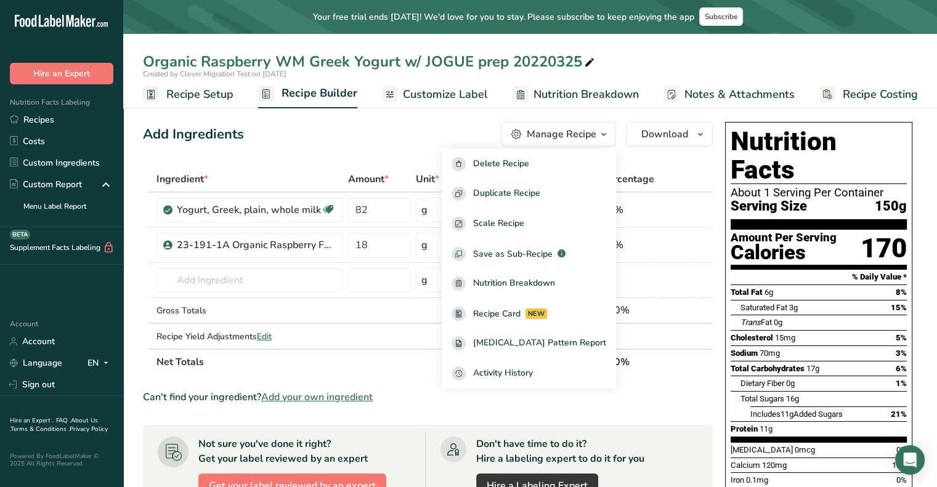
click at [345, 174] on th "Amount *" at bounding box center [379, 180] width 68 height 26
click at [459, 100] on span "Customize Label" at bounding box center [445, 94] width 85 height 17
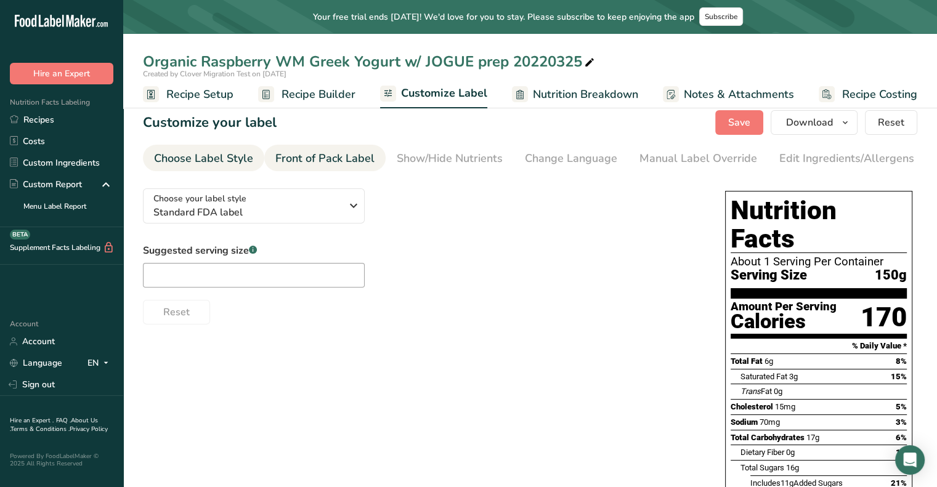
scroll to position [0, 121]
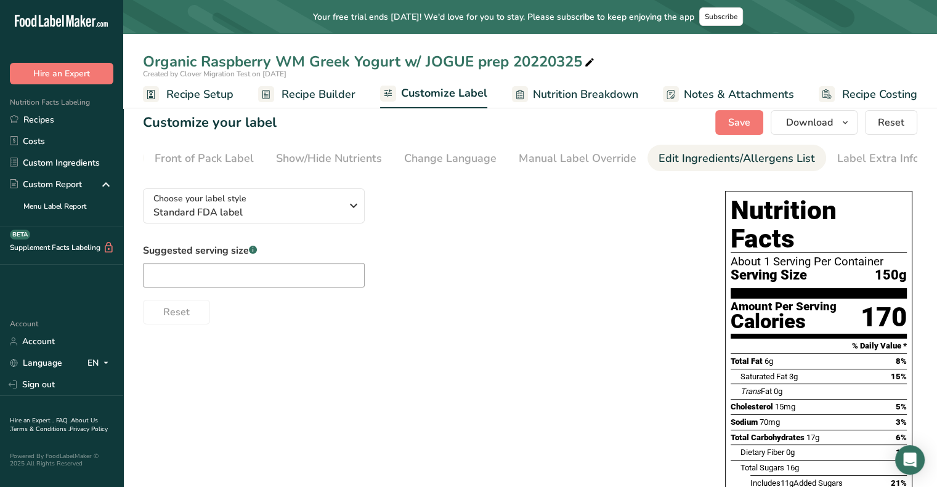
click at [692, 155] on div "Edit Ingredients/Allergens List" at bounding box center [736, 158] width 156 height 17
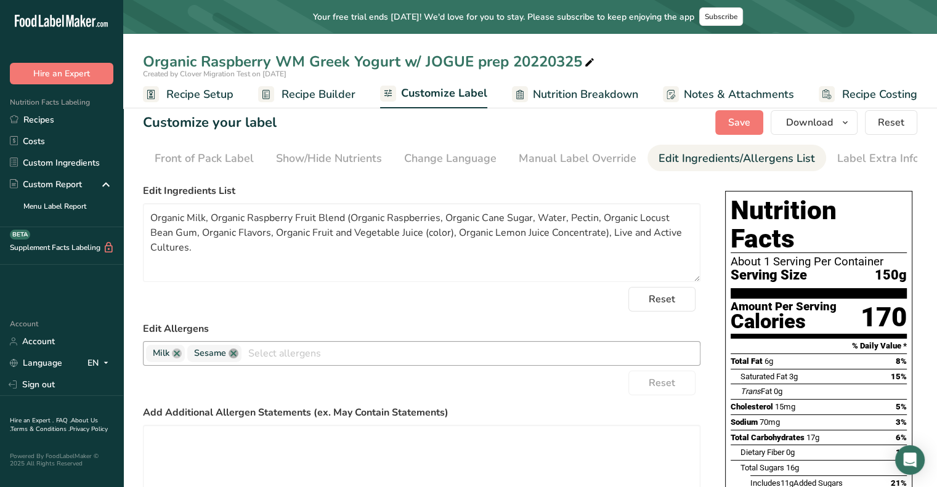
click at [230, 357] on link at bounding box center [233, 354] width 10 height 10
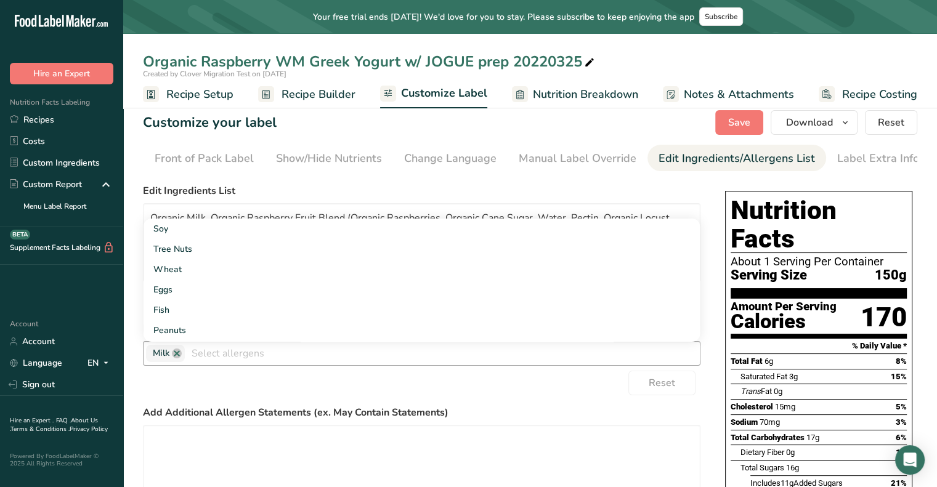
click at [329, 395] on div "Reset" at bounding box center [421, 383] width 557 height 25
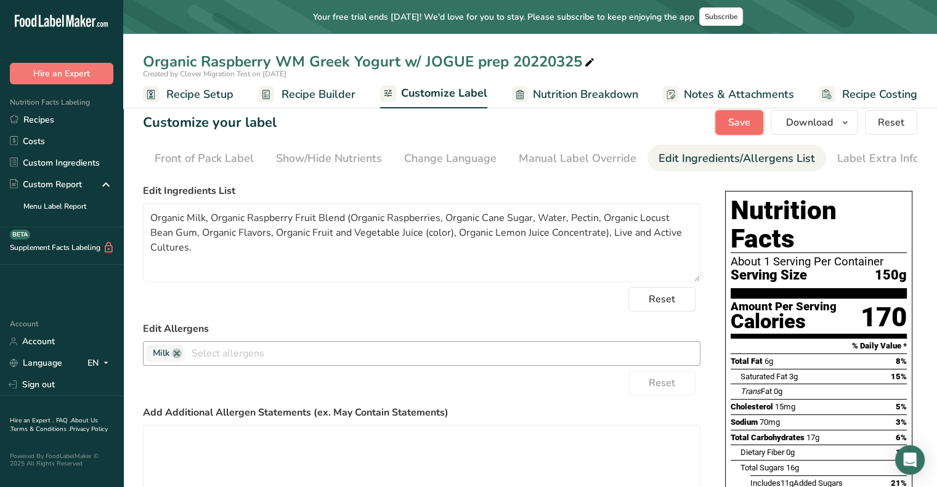
click at [753, 131] on button "Save" at bounding box center [739, 122] width 48 height 25
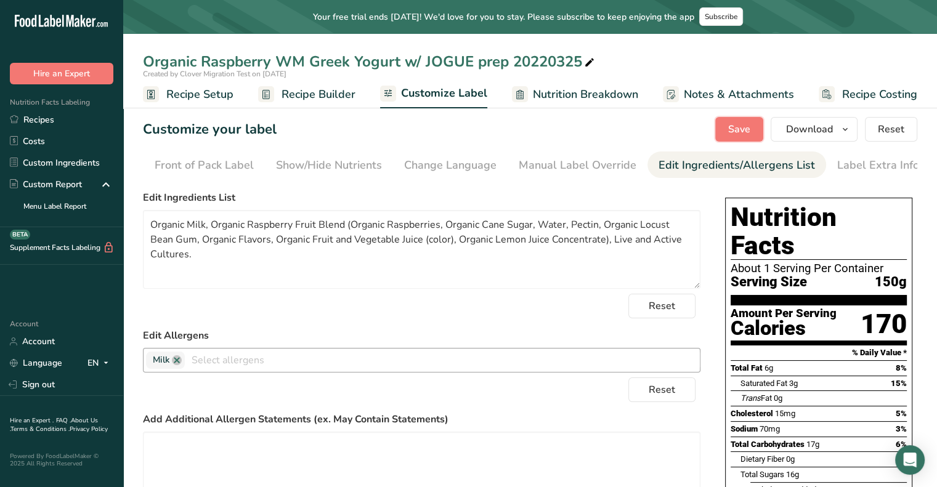
scroll to position [1, 0]
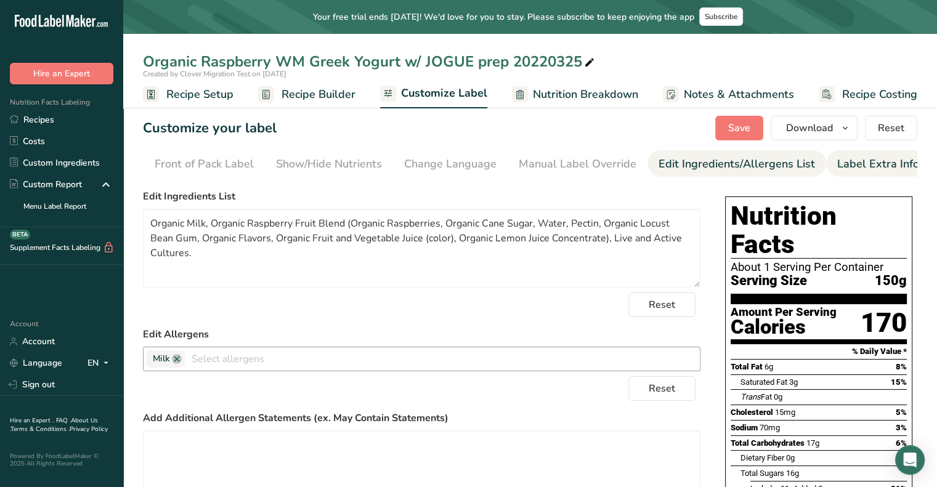
click at [850, 158] on div "Label Extra Info" at bounding box center [878, 164] width 82 height 17
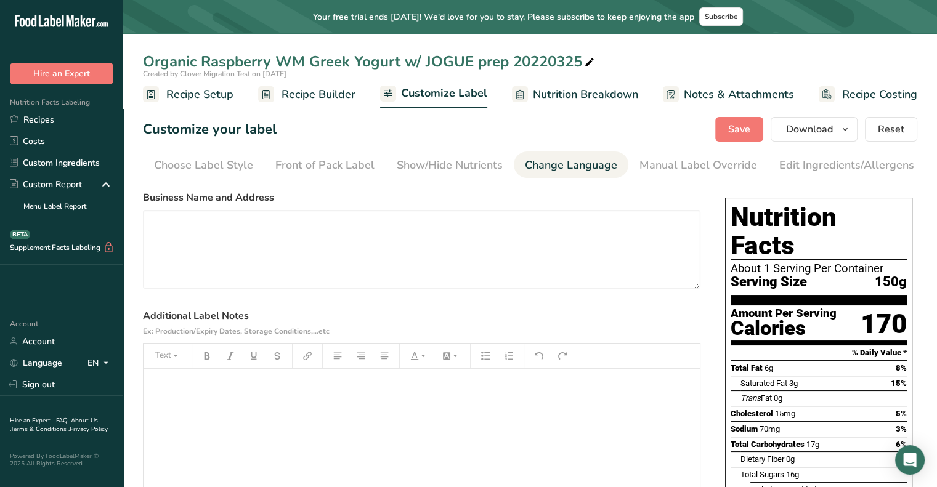
scroll to position [0, 121]
click at [765, 83] on link "Notes & Attachments" at bounding box center [728, 95] width 131 height 28
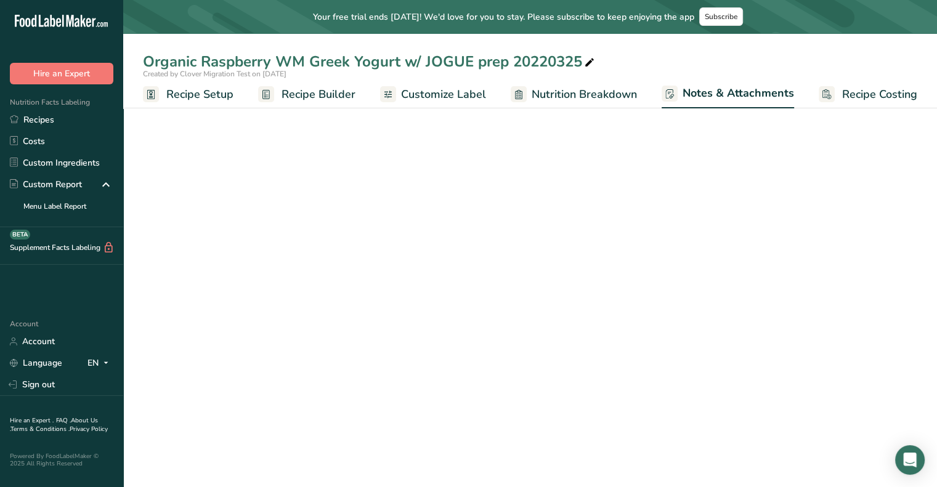
scroll to position [0, 1]
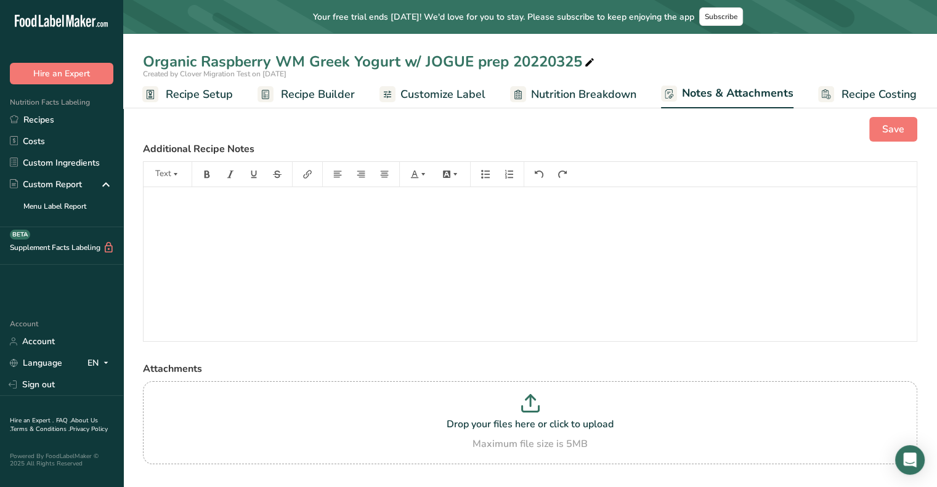
click at [595, 358] on div "Save Additional Recipe Notes Text ﻿ Attachments Drop your files here or click t…" at bounding box center [529, 306] width 813 height 419
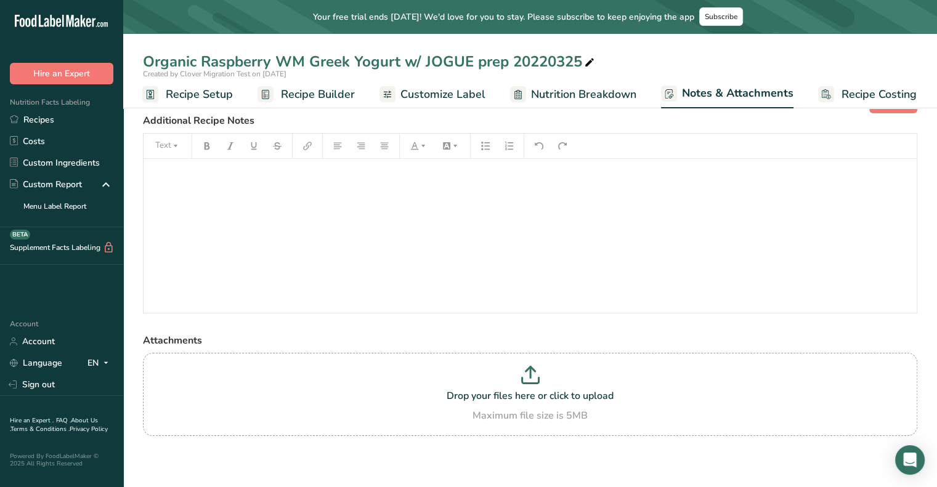
scroll to position [0, 0]
